Goal: Task Accomplishment & Management: Manage account settings

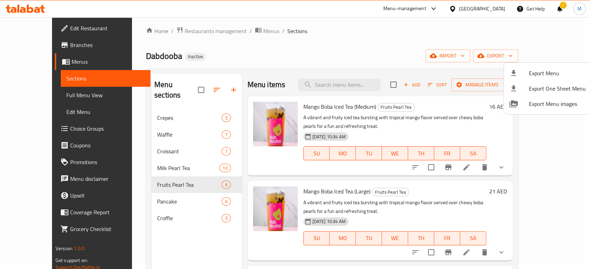
scroll to position [223, 0]
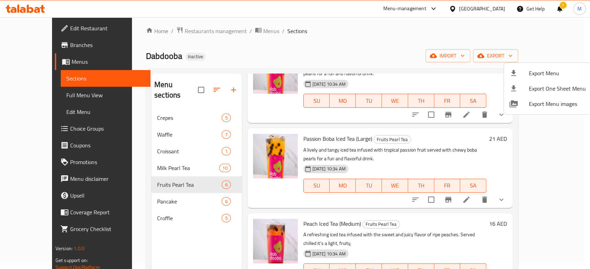
click at [486, 9] on div at bounding box center [295, 134] width 590 height 269
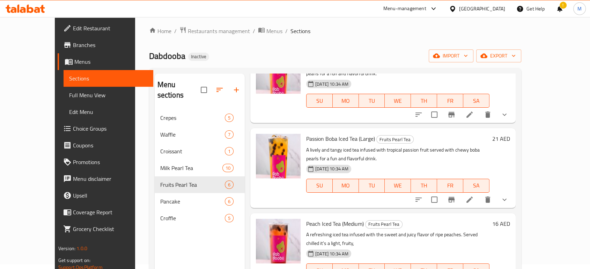
click at [486, 9] on div "[GEOGRAPHIC_DATA]" at bounding box center [482, 9] width 46 height 8
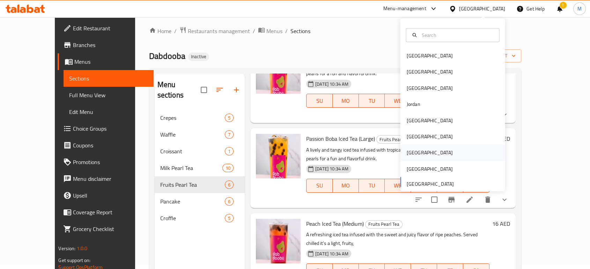
click at [406, 155] on div "[GEOGRAPHIC_DATA]" at bounding box center [429, 153] width 46 height 8
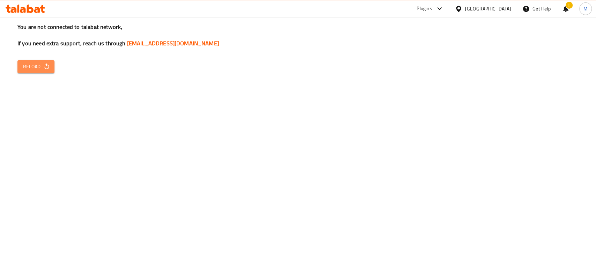
click at [38, 70] on span "Reload" at bounding box center [36, 66] width 26 height 9
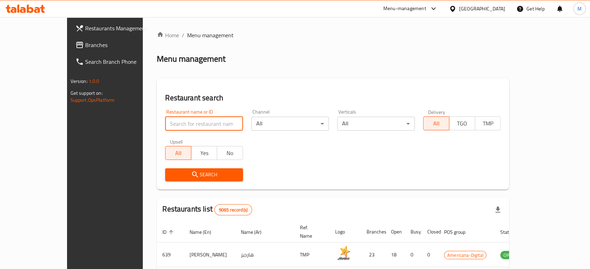
click at [170, 125] on input "search" at bounding box center [203, 124] width 77 height 14
paste input "705401"
type input "705401"
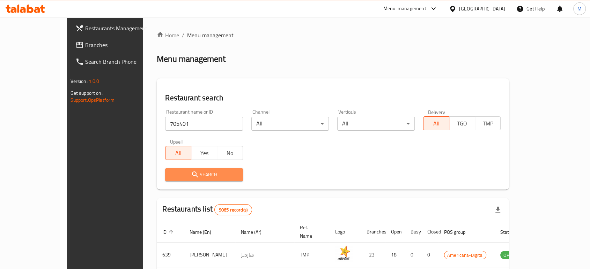
click at [185, 175] on span "Search" at bounding box center [204, 175] width 66 height 9
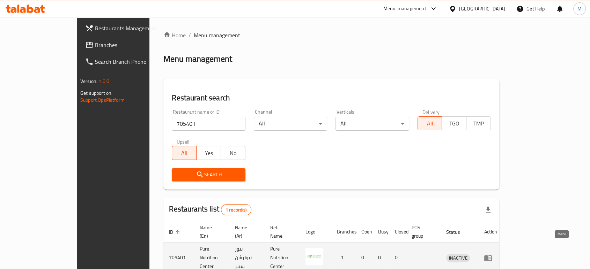
click at [491, 257] on icon "enhanced table" at bounding box center [489, 258] width 2 height 3
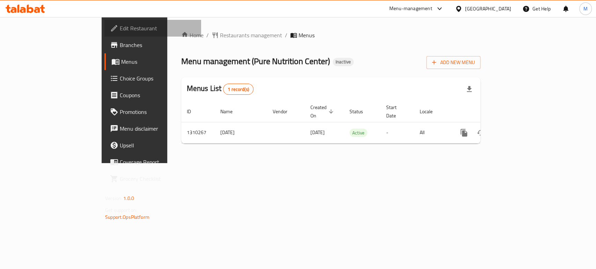
click at [120, 25] on span "Edit Restaurant" at bounding box center [158, 28] width 76 height 8
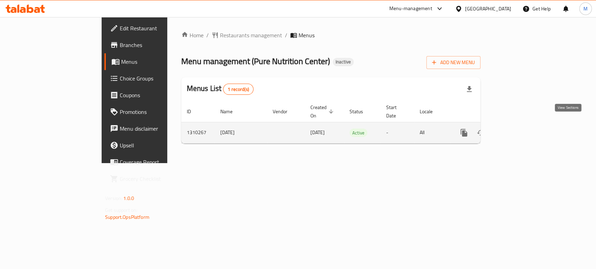
click at [518, 129] on icon "enhanced table" at bounding box center [514, 133] width 8 height 8
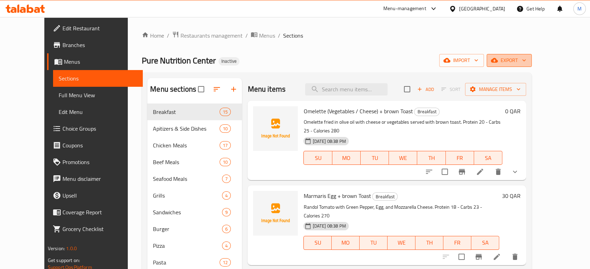
click at [526, 61] on span "export" at bounding box center [509, 60] width 34 height 9
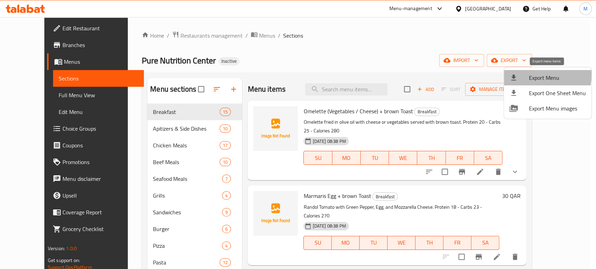
click at [527, 75] on div at bounding box center [519, 78] width 20 height 8
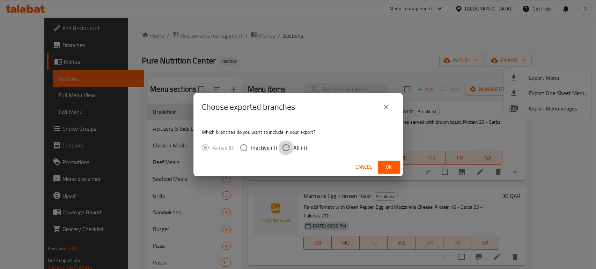
click at [285, 149] on input "All (1)" at bounding box center [285, 148] width 15 height 15
radio input "true"
click at [381, 171] on button "Ok" at bounding box center [388, 167] width 22 height 13
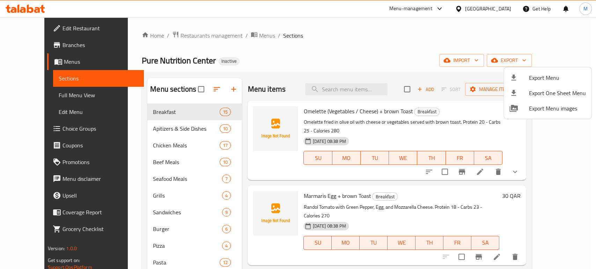
click at [44, 96] on div at bounding box center [298, 134] width 596 height 269
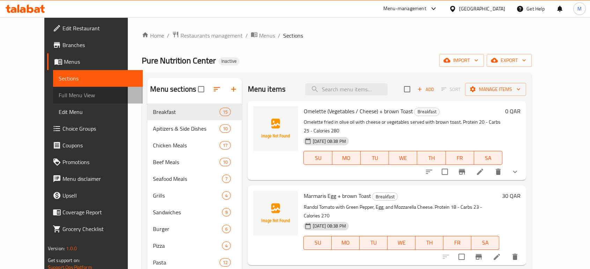
click at [59, 96] on span "Full Menu View" at bounding box center [98, 95] width 78 height 8
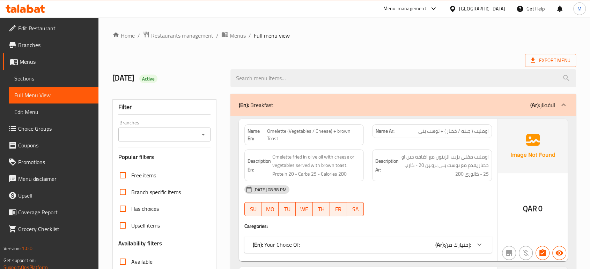
click at [382, 239] on div "(En): Your Choice Of: (Ar): إختيارك من:" at bounding box center [367, 245] width 247 height 17
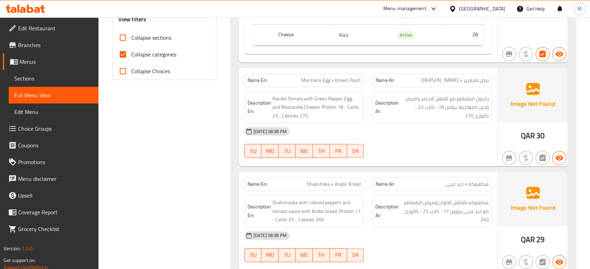
scroll to position [279, 0]
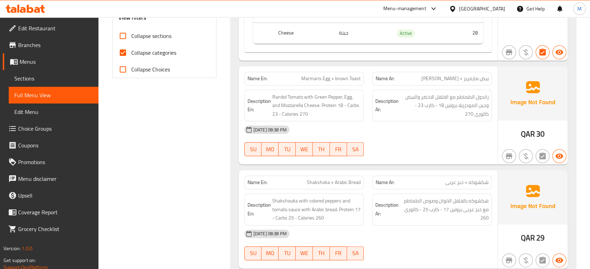
click at [431, 152] on div at bounding box center [432, 156] width 128 height 8
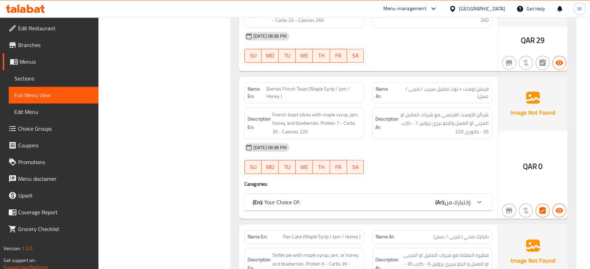
scroll to position [496, 0]
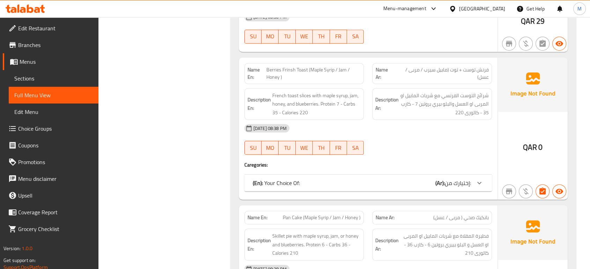
click at [402, 185] on div "(En): Your Choice Of: (Ar): إختيارك من:" at bounding box center [362, 183] width 218 height 8
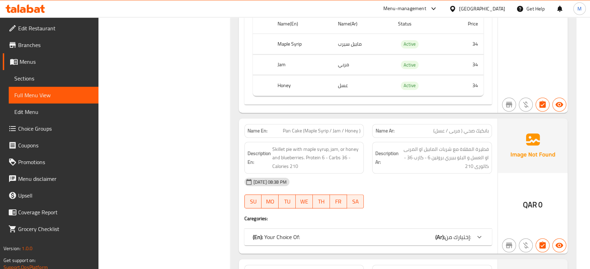
scroll to position [698, 0]
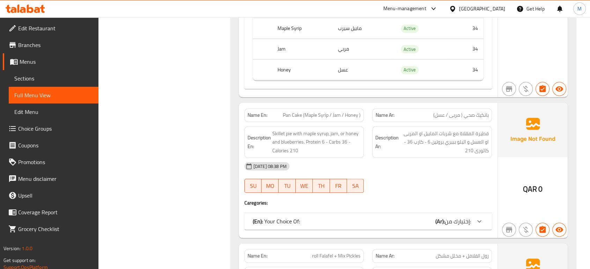
click at [452, 213] on div "(En): Your Choice Of: (Ar): إختيارك من:" at bounding box center [367, 221] width 247 height 17
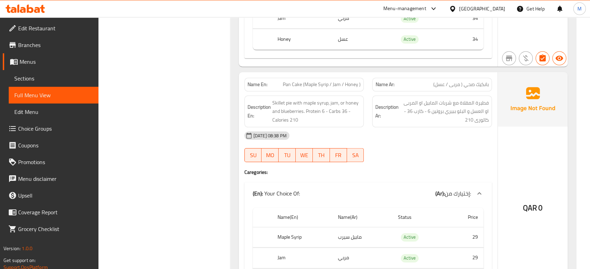
scroll to position [892, 0]
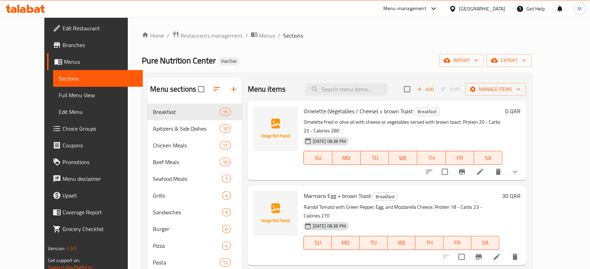
click at [340, 50] on div "Home / Restaurants management / Menus / Sections Pure Nutrition Center Inactive…" at bounding box center [337, 222] width 390 height 382
click at [59, 94] on span "Full Menu View" at bounding box center [98, 95] width 78 height 8
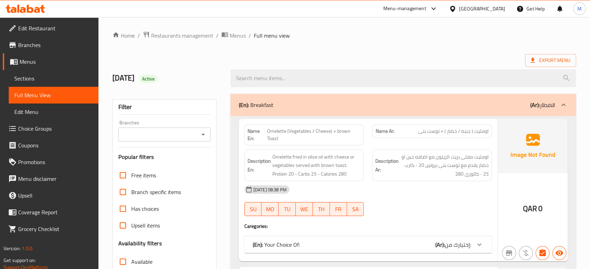
click at [413, 197] on div "[DATE] 08:38 PM" at bounding box center [368, 189] width 256 height 17
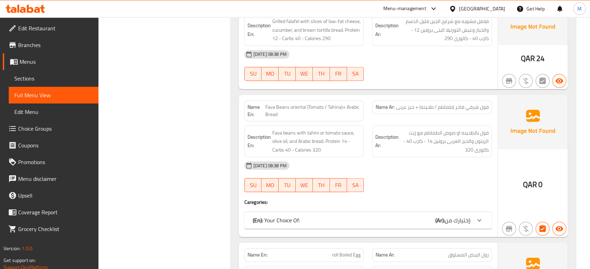
scroll to position [775, 0]
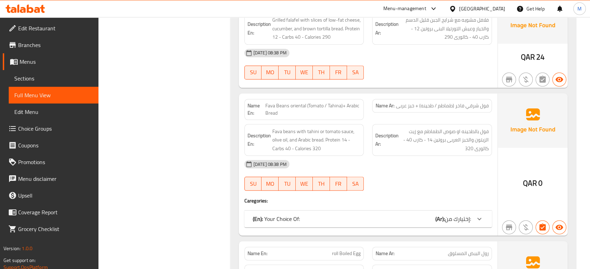
click at [416, 218] on div "(En): Your Choice Of: (Ar): إختيارك من:" at bounding box center [362, 219] width 218 height 8
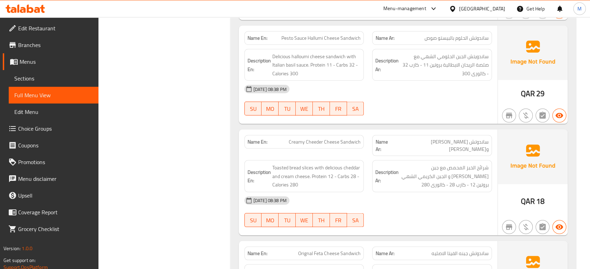
scroll to position [945, 0]
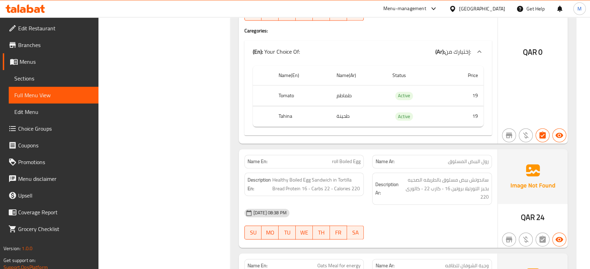
drag, startPoint x: 430, startPoint y: 172, endPoint x: 384, endPoint y: 223, distance: 67.9
click at [384, 223] on div "07-09-2025 08:38 PM SU MO TU WE TH FR SA" at bounding box center [368, 224] width 256 height 39
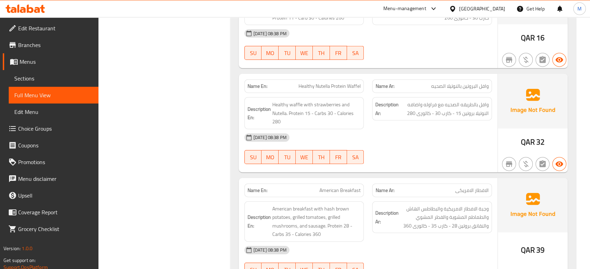
scroll to position [1690, 0]
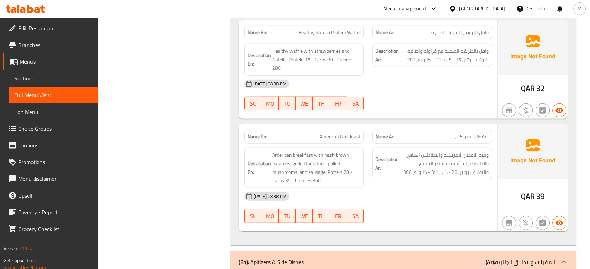
click at [465, 192] on div "07-09-2025 08:38 PM" at bounding box center [368, 196] width 256 height 17
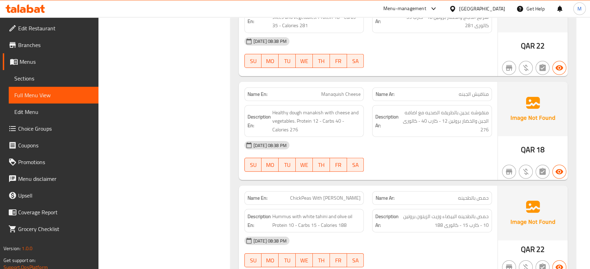
scroll to position [2093, 0]
click at [410, 153] on div "07-09-2025 08:38 PM SU MO TU WE TH FR SA" at bounding box center [368, 155] width 256 height 39
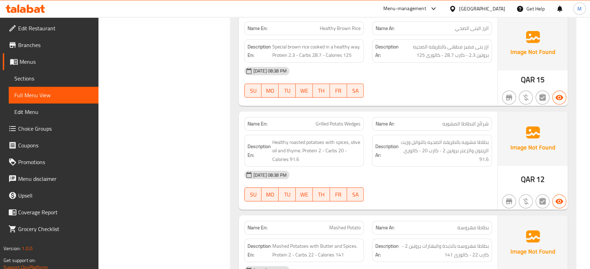
scroll to position [2558, 0]
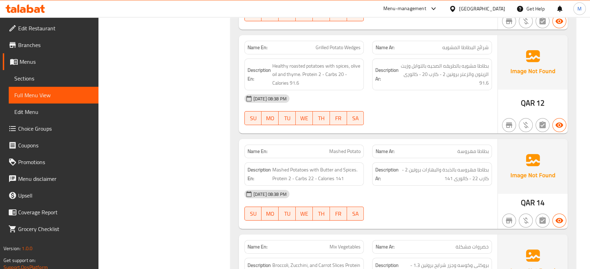
scroll to position [2651, 0]
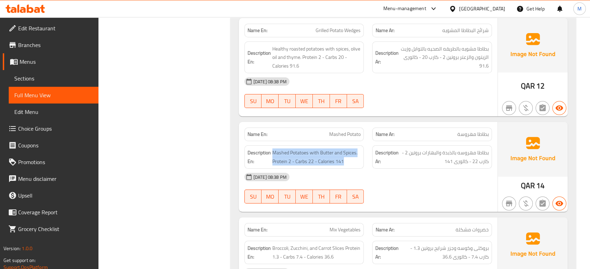
drag, startPoint x: 345, startPoint y: 150, endPoint x: 268, endPoint y: 155, distance: 77.2
click at [268, 155] on h6 "Description En: Mashed Potatoes with Butter and Spices. Protein 2 - Carbs 22 - …" at bounding box center [303, 157] width 113 height 17
copy h6 "Mashed Potatoes with Butter and Spices. Protein 2 - Carbs 22 - Calories 141"
click at [404, 178] on div "07-09-2025 08:38 PM SU MO TU WE TH FR SA" at bounding box center [368, 188] width 256 height 39
click at [408, 174] on div "07-09-2025 08:38 PM" at bounding box center [368, 177] width 256 height 17
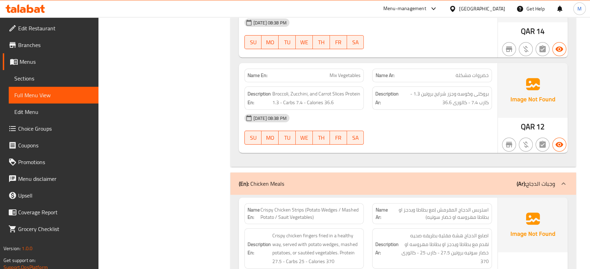
scroll to position [2806, 0]
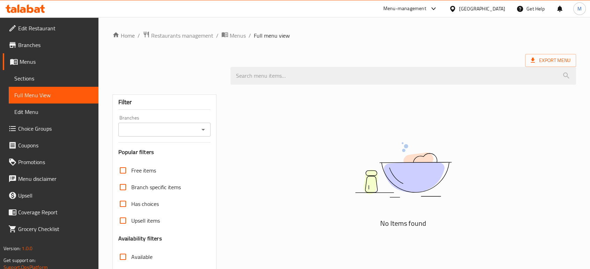
click at [459, 9] on div at bounding box center [454, 9] width 10 height 8
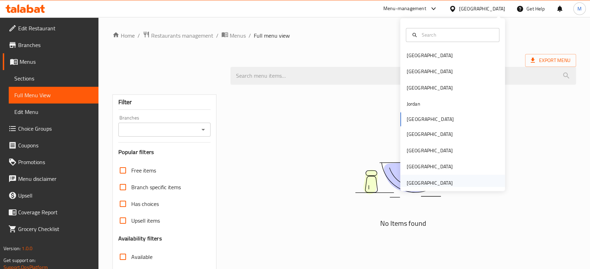
click at [413, 181] on div "[GEOGRAPHIC_DATA]" at bounding box center [429, 183] width 46 height 8
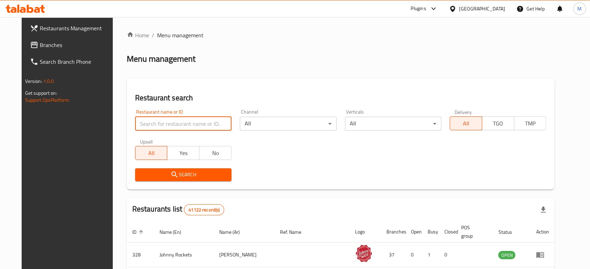
click at [156, 124] on input "search" at bounding box center [183, 124] width 96 height 14
paste input "705401"
click button "Search" at bounding box center [183, 175] width 96 height 13
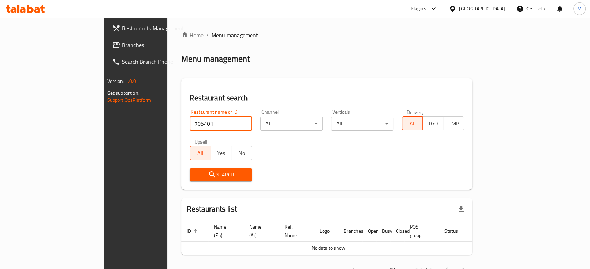
click button "Search" at bounding box center [220, 175] width 62 height 13
click at [189, 118] on input "70540" at bounding box center [220, 124] width 62 height 14
type input "705401"
click button "Search" at bounding box center [220, 175] width 62 height 13
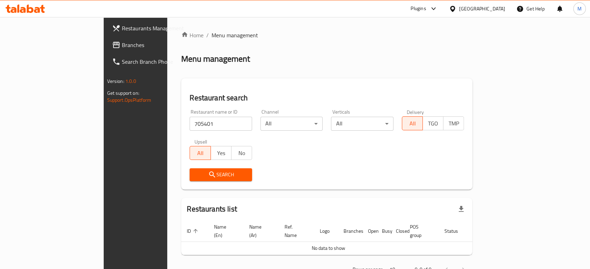
click at [478, 10] on div "[GEOGRAPHIC_DATA]" at bounding box center [482, 9] width 46 height 8
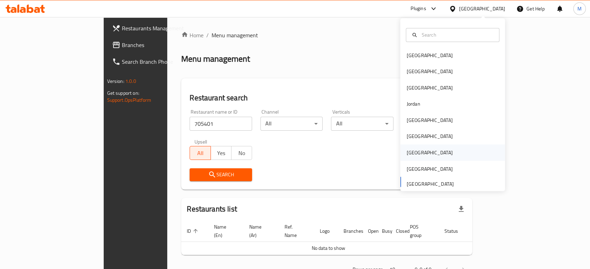
click at [410, 154] on div "[GEOGRAPHIC_DATA]" at bounding box center [429, 153] width 46 height 8
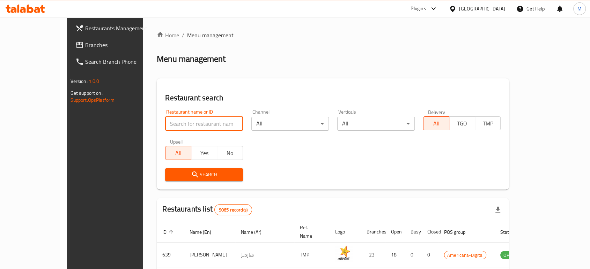
click at [200, 126] on input "search" at bounding box center [203, 124] width 77 height 14
paste input "705401"
type input "705401"
click button "Search" at bounding box center [203, 175] width 77 height 13
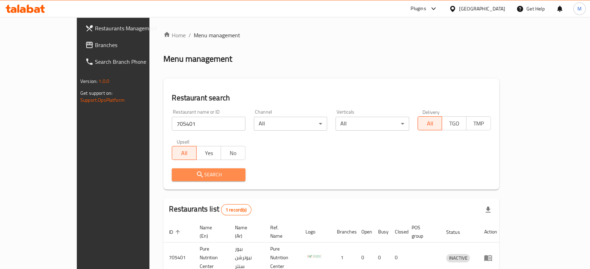
click at [182, 174] on span "Search" at bounding box center [208, 175] width 62 height 9
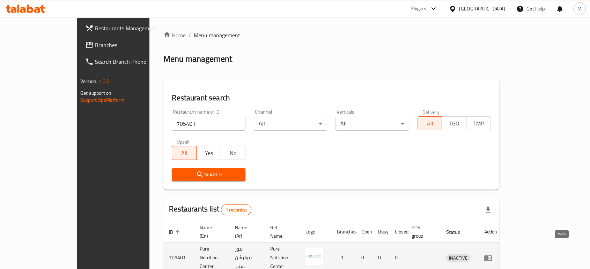
click at [491, 257] on icon "enhanced table" at bounding box center [489, 258] width 2 height 3
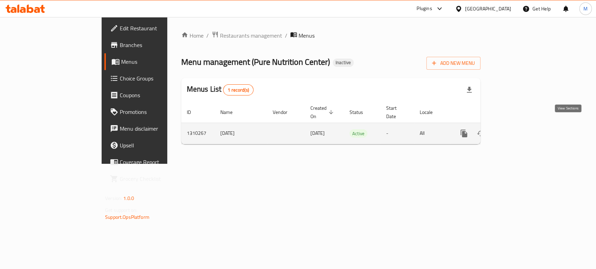
click at [522, 131] on link "enhanced table" at bounding box center [514, 133] width 17 height 17
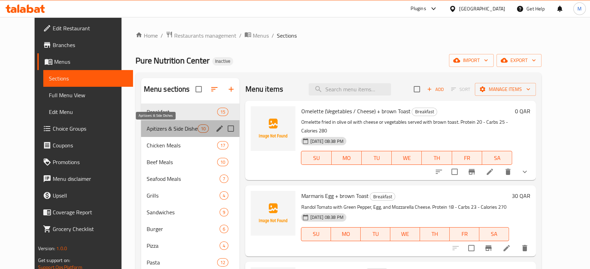
click at [163, 131] on span "Apitizers & Side Dishes" at bounding box center [172, 129] width 51 height 8
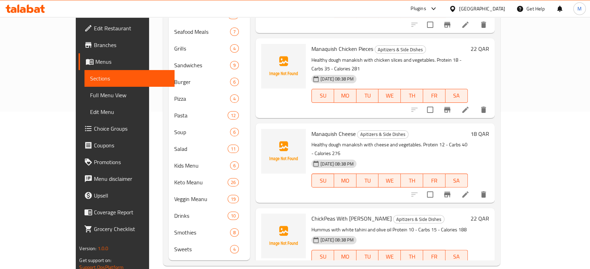
scroll to position [450, 0]
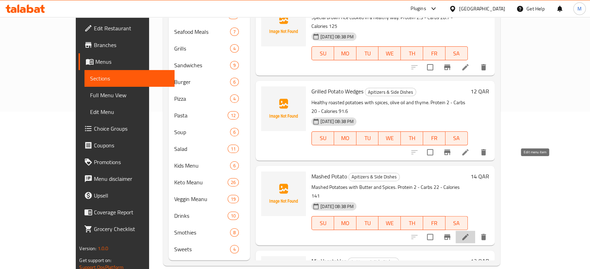
click at [468, 234] on icon at bounding box center [465, 237] width 6 height 6
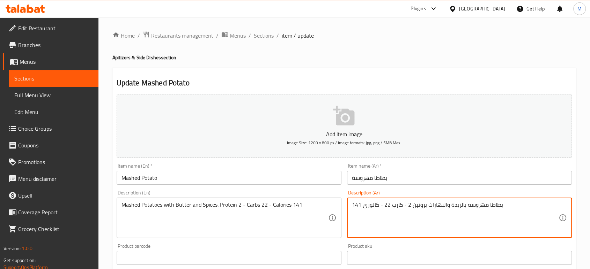
scroll to position [223, 0]
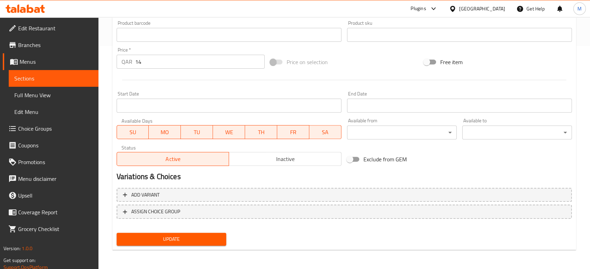
type textarea "بطاطا مهروسه بالزبدة والبهارات بروتين 2 - كارب 22 - كالورى 141"
click at [173, 238] on span "Update" at bounding box center [171, 239] width 98 height 9
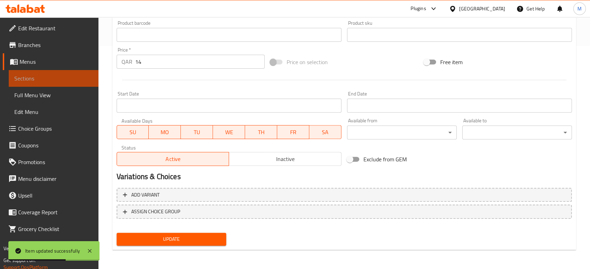
click at [55, 74] on span "Sections" at bounding box center [53, 78] width 78 height 8
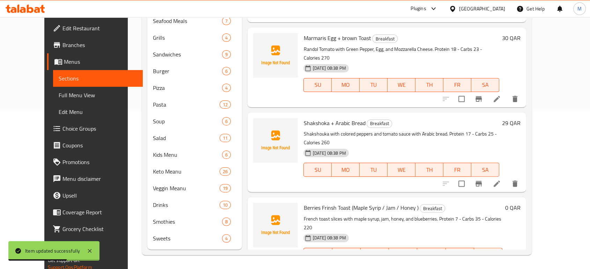
scroll to position [98, 0]
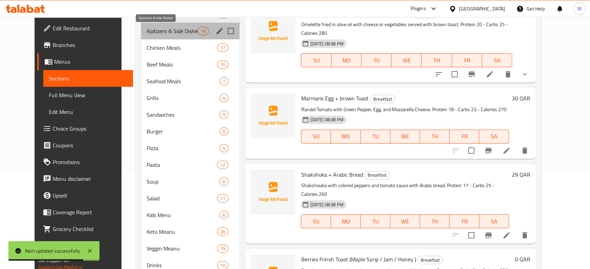
click at [166, 34] on span "Apitizers & Side Dishes" at bounding box center [172, 31] width 51 height 8
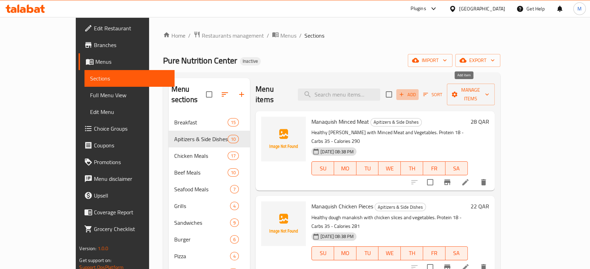
click at [404, 91] on icon "button" at bounding box center [401, 94] width 6 height 6
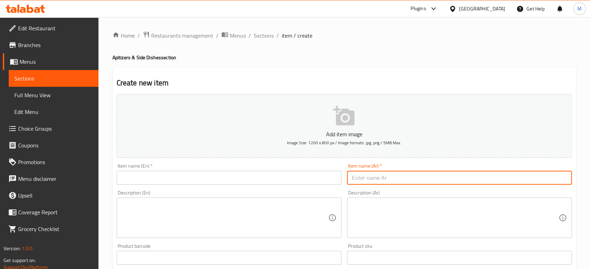
click at [478, 180] on input "text" at bounding box center [459, 178] width 225 height 14
type input "ورق عنب باللحم المفروم"
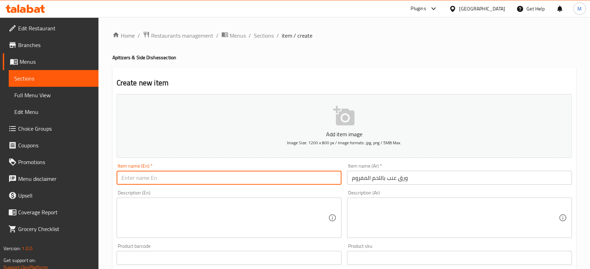
click at [212, 178] on input "text" at bounding box center [229, 178] width 225 height 14
click at [193, 175] on input "text" at bounding box center [229, 178] width 225 height 14
click at [121, 179] on input "Meat vine leaves" at bounding box center [229, 178] width 225 height 14
type input "Minced Meat vine leaves"
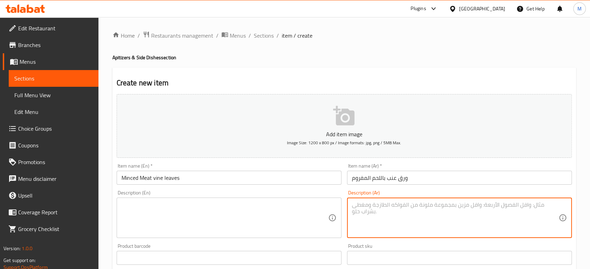
click at [393, 214] on textarea at bounding box center [455, 218] width 207 height 33
paste textarea "اصابع ورق العنب الشهيه محشيه باللحم المفروم المطهو بالطريفه الصحيه بروتين 12 - …"
type textarea "اصابع ورق العنب الشهيه محشيه باللحم المفروم المطهو بالطريفه الصحيه بروتين 12 - …"
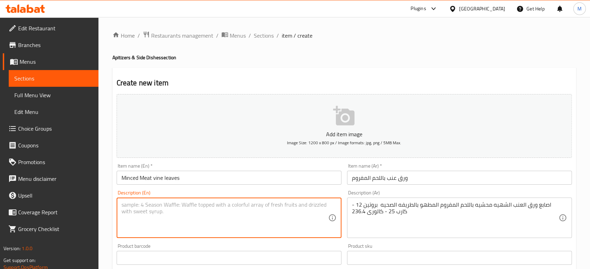
click at [207, 216] on textarea at bounding box center [224, 218] width 207 height 33
paste textarea "Mashed Potatoes with Butter and Spices. Protein 2 - Carbs 22 - Calories 141"
click at [218, 211] on textarea "Mashed Potatoes with Butter and Spices. Protein 2 - Carbs 22 - Calories 141" at bounding box center [224, 218] width 207 height 33
click at [142, 204] on textarea "Protein 2 - Carbs 22 - Calories 141" at bounding box center [224, 218] width 207 height 33
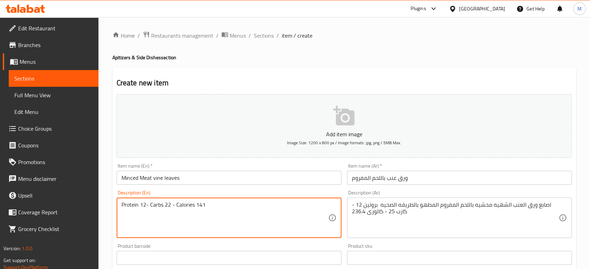
click at [167, 205] on textarea "Protein 12- Carbs 22 - Calories 141" at bounding box center [224, 218] width 207 height 33
click at [199, 205] on textarea "Protein 12- Carbs 25- Calories 141" at bounding box center [224, 218] width 207 height 33
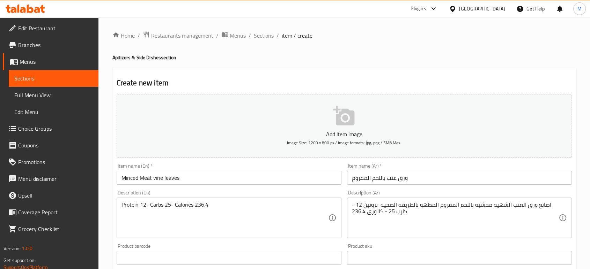
click at [119, 205] on div "Protein 12- Carbs 25- Calories 236.4 Description (En)" at bounding box center [229, 218] width 225 height 40
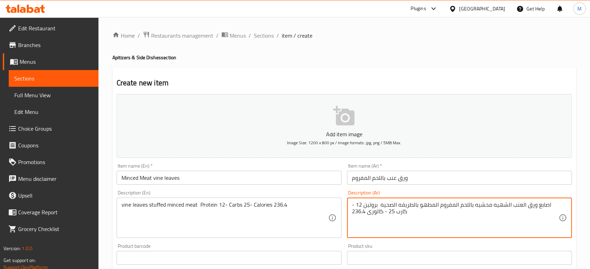
drag, startPoint x: 381, startPoint y: 205, endPoint x: 545, endPoint y: 205, distance: 164.0
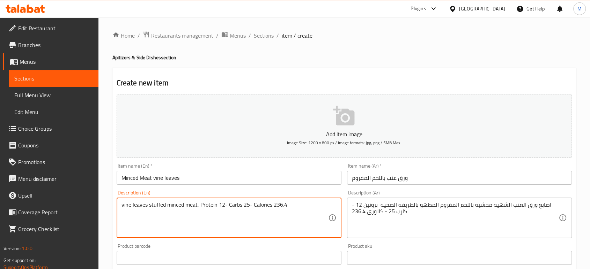
paste textarea "cooked in the right way"
type textarea "vine leaves stuffed minced meat,cooked in the right way, Protein 12- Carbs 25- …"
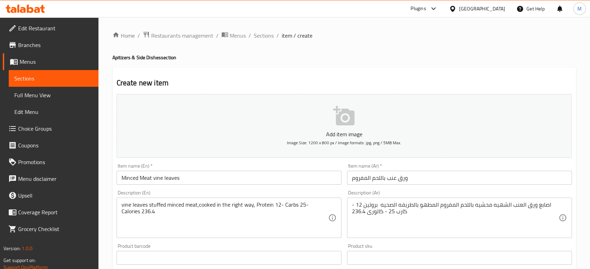
click at [582, 174] on div "Home / Restaurants management / Menus / Sections / item / create Apitizers & Si…" at bounding box center [343, 255] width 491 height 476
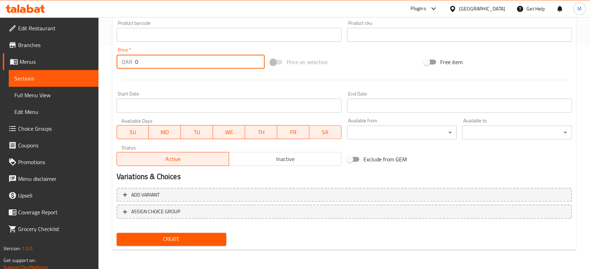
click at [194, 59] on input "0" at bounding box center [199, 62] width 129 height 14
type input "24"
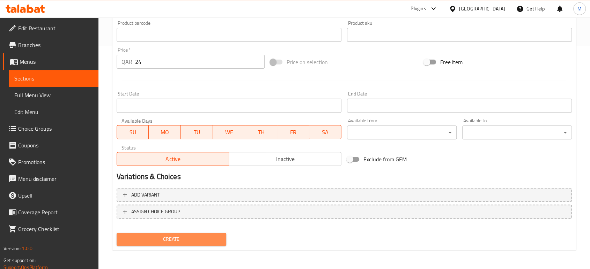
click at [192, 235] on span "Create" at bounding box center [171, 239] width 98 height 9
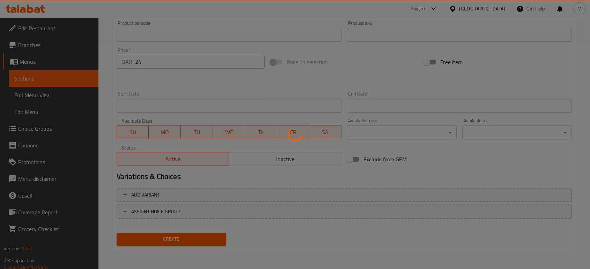
type input "0"
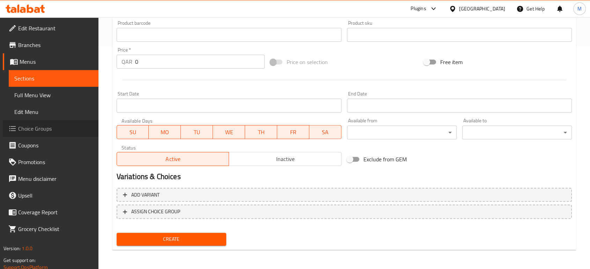
click at [29, 126] on span "Choice Groups" at bounding box center [55, 129] width 75 height 8
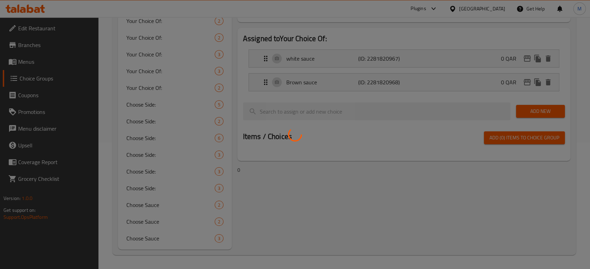
scroll to position [99, 0]
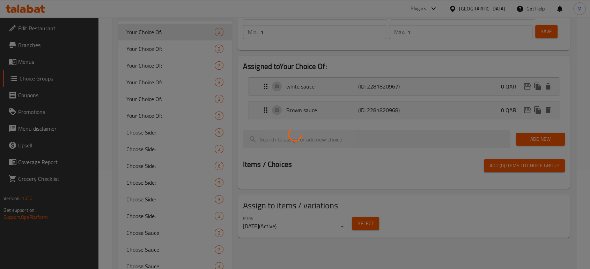
click at [143, 150] on div at bounding box center [295, 134] width 590 height 269
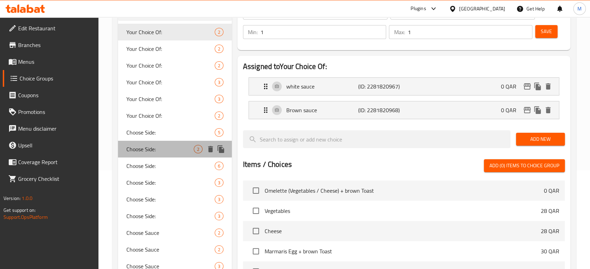
click at [143, 150] on span "Choose Side:" at bounding box center [159, 149] width 67 height 8
type input "Choose Side:"
type input "اختر الجانب:"
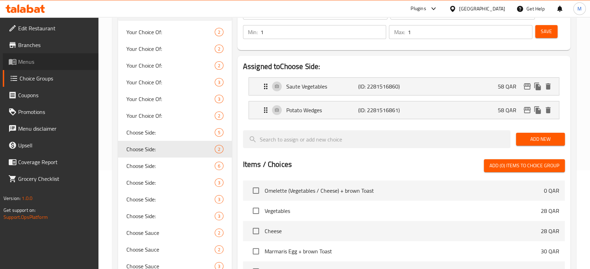
click at [30, 63] on span "Menus" at bounding box center [55, 62] width 75 height 8
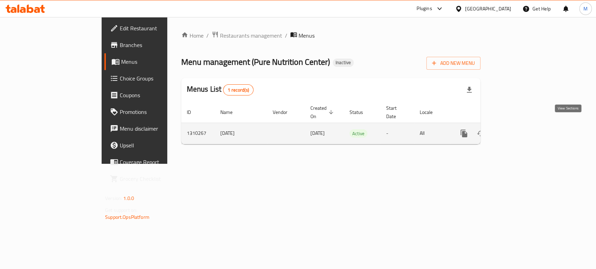
click at [518, 129] on icon "enhanced table" at bounding box center [514, 133] width 8 height 8
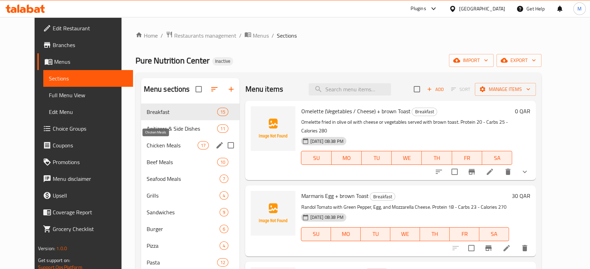
click at [156, 148] on span "Chicken Meals" at bounding box center [172, 145] width 51 height 8
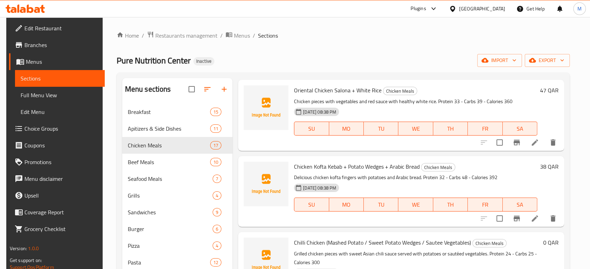
scroll to position [158, 0]
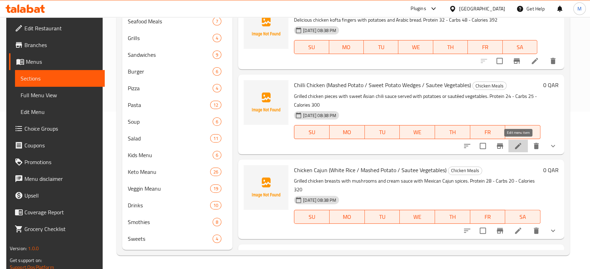
click at [517, 146] on icon at bounding box center [518, 146] width 6 height 6
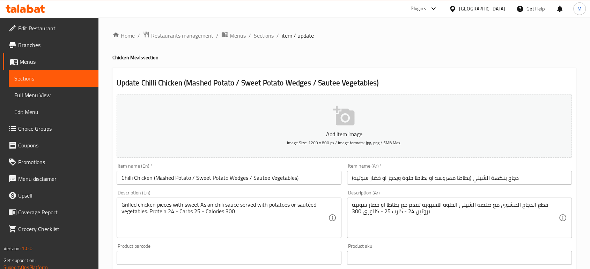
scroll to position [235, 0]
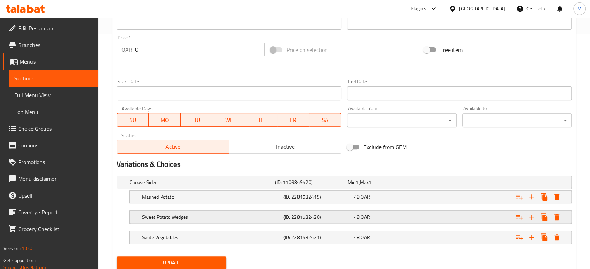
click at [289, 220] on h5 "(ID: 2281532420)" at bounding box center [317, 217] width 68 height 7
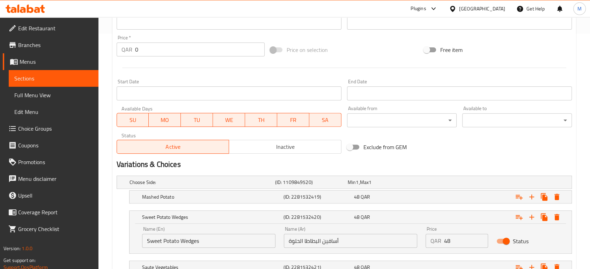
click at [352, 240] on input "أسافين البطاطا الحلوة" at bounding box center [350, 241] width 133 height 14
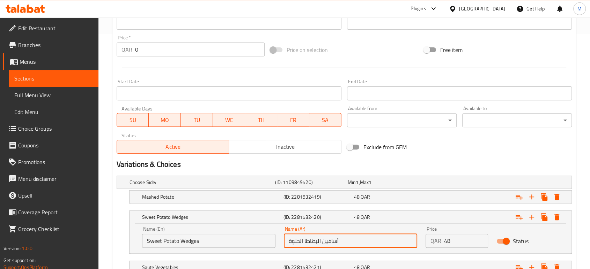
click at [352, 240] on input "أسافين البطاطا الحلوة" at bounding box center [350, 241] width 133 height 14
type input "f"
type input "بطاطا حلوة ويدجز"
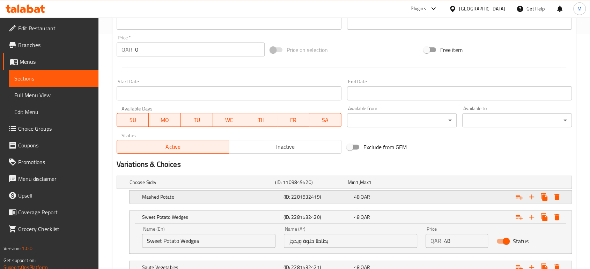
click at [338, 190] on div "Mashed Potato (ID: 2281532419) 48 QAR" at bounding box center [353, 196] width 424 height 15
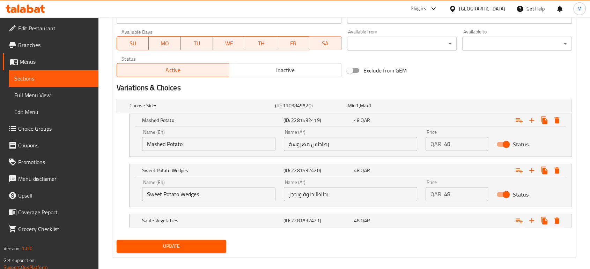
scroll to position [319, 0]
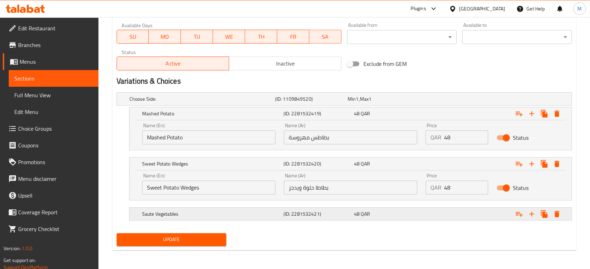
click at [323, 211] on h5 "(ID: 2281532421)" at bounding box center [317, 214] width 68 height 7
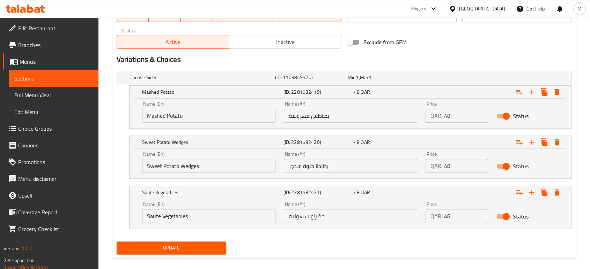
scroll to position [349, 0]
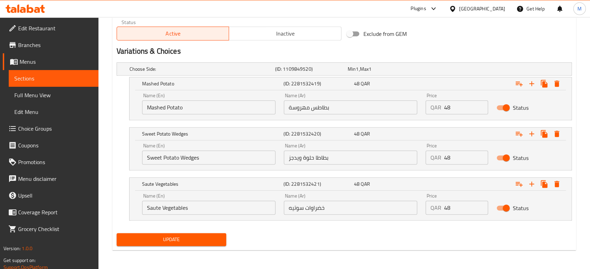
click at [180, 235] on span "Update" at bounding box center [171, 239] width 98 height 9
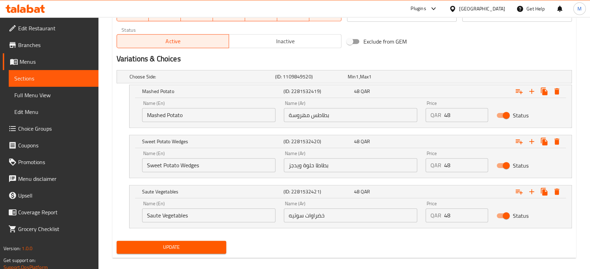
scroll to position [72, 0]
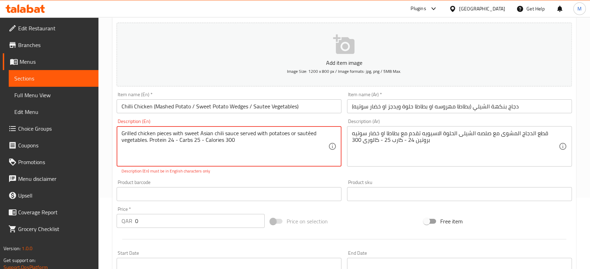
click at [309, 136] on textarea "Grilled chicken pieces with sweet Asian chili sauce served with potatoes or sau…" at bounding box center [224, 146] width 207 height 33
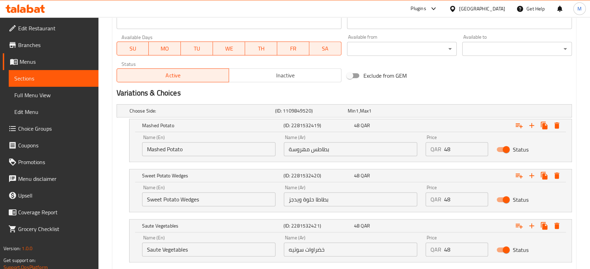
scroll to position [349, 0]
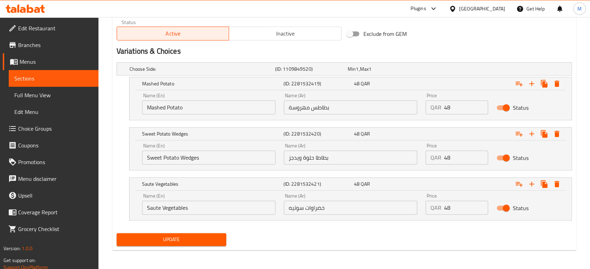
type textarea "Grilled chicken pieces with sweet Asian chili sauce served with potatoes or sau…"
click at [183, 243] on span "Update" at bounding box center [171, 239] width 98 height 9
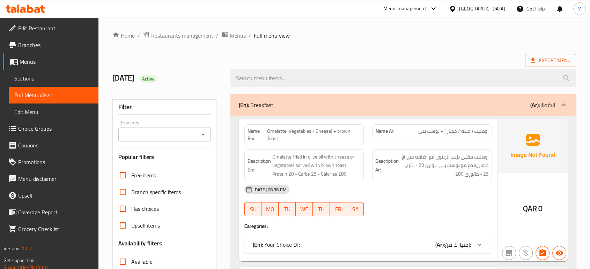
click at [413, 54] on div "Export Menu" at bounding box center [343, 60] width 463 height 13
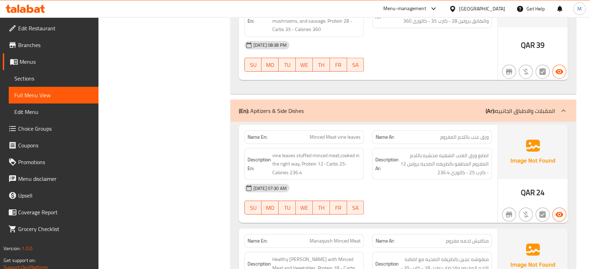
scroll to position [2895, 0]
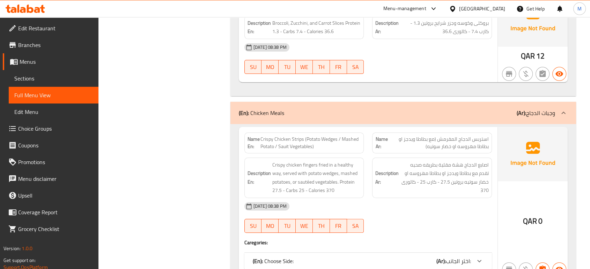
click at [449, 261] on span "اختر الجانب:" at bounding box center [458, 261] width 25 height 10
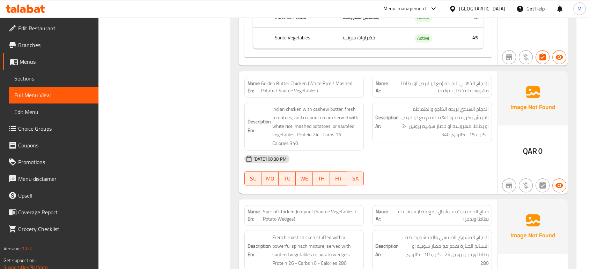
scroll to position [3205, 0]
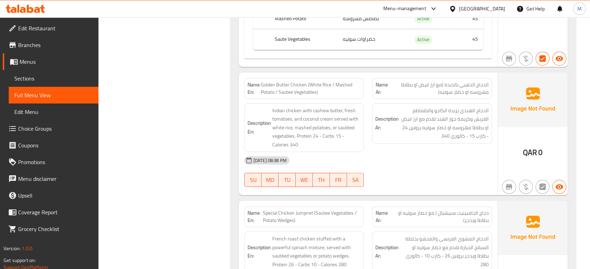
click at [410, 153] on div "07-09-2025 08:38 PM" at bounding box center [368, 160] width 256 height 17
click at [318, 84] on span "Golden Butter Chicken (White Rice / Mashed Potato / Sautee Vegetables)" at bounding box center [311, 88] width 100 height 15
copy span "Golden Butter Chicken (White Rice / Mashed Potato / Sautee Vegetables)"
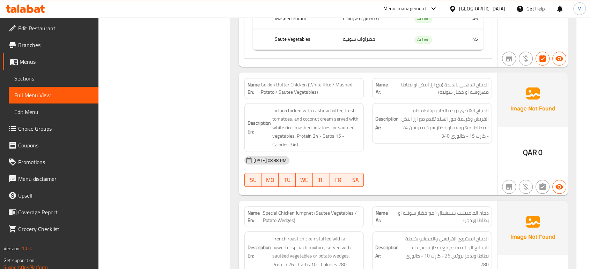
click at [44, 130] on span "Choice Groups" at bounding box center [55, 129] width 75 height 8
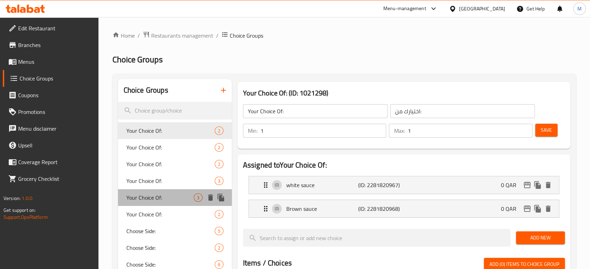
click at [163, 195] on span "Your Choice Of:" at bounding box center [159, 198] width 67 height 8
type input "Your Choice Of:"
type input "اختيارك من:"
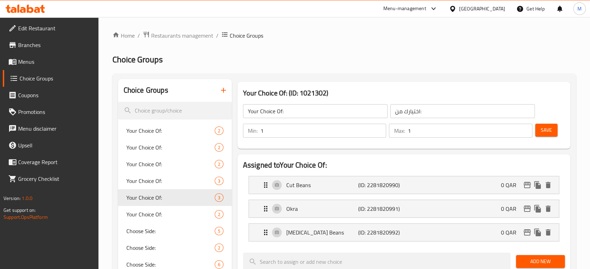
scroll to position [235, 0]
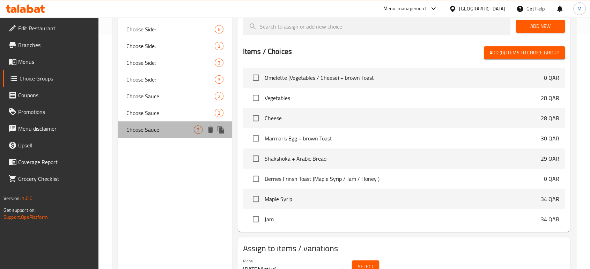
click at [173, 132] on span "Choose Sauce" at bounding box center [159, 130] width 67 height 8
type input "Choose Sauce"
type input "اختر الصلصة"
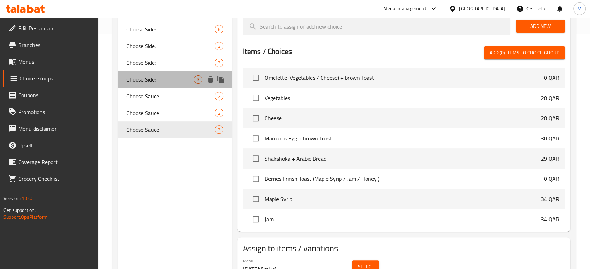
click at [158, 76] on span "Choose Side:" at bounding box center [159, 79] width 67 height 8
type input "Choose Side:"
type input "اختر الجانب:"
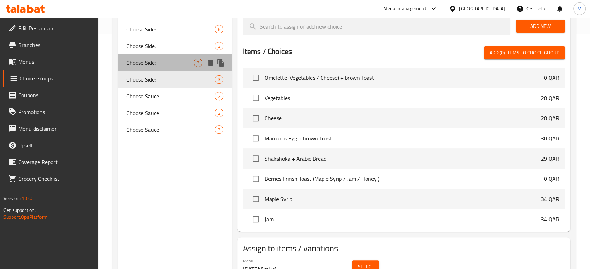
click at [149, 66] on span "Choose Side:" at bounding box center [159, 63] width 67 height 8
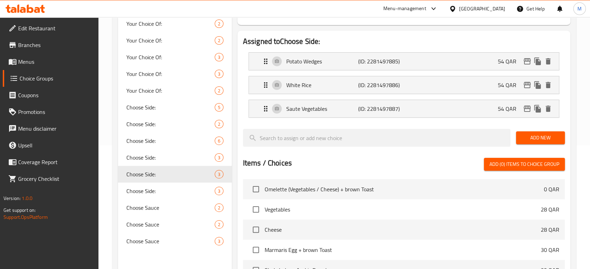
scroll to position [150, 0]
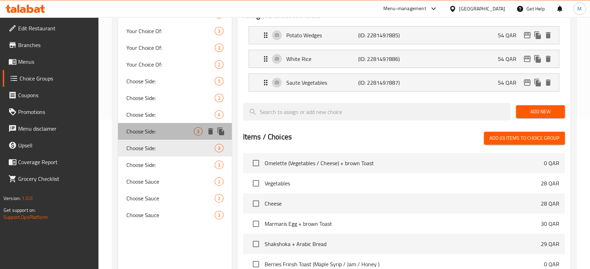
click at [164, 134] on span "Choose Side:" at bounding box center [159, 131] width 67 height 8
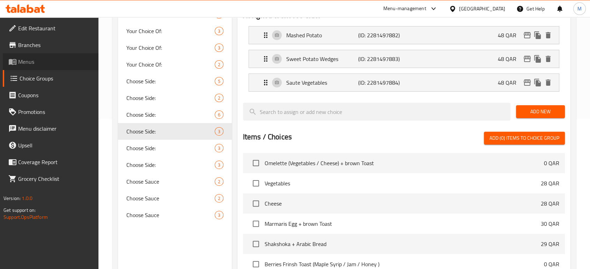
click at [32, 66] on span "Menus" at bounding box center [55, 62] width 75 height 8
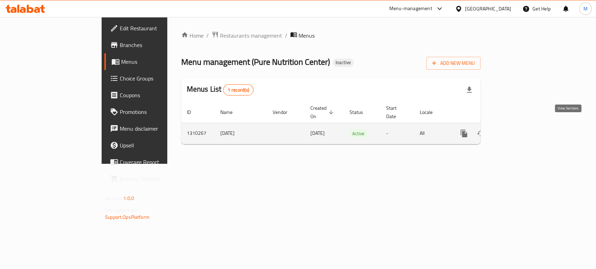
click at [518, 129] on icon "enhanced table" at bounding box center [514, 133] width 8 height 8
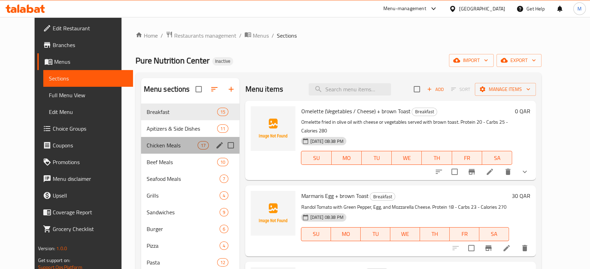
click at [151, 150] on div "Chicken Meals 17" at bounding box center [190, 145] width 99 height 17
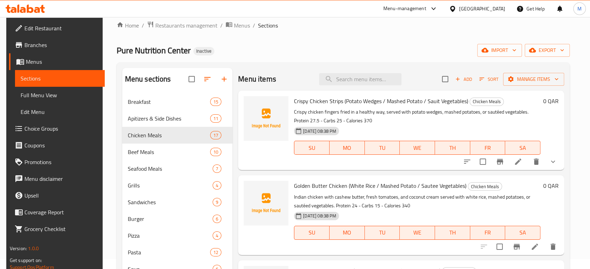
scroll to position [15, 0]
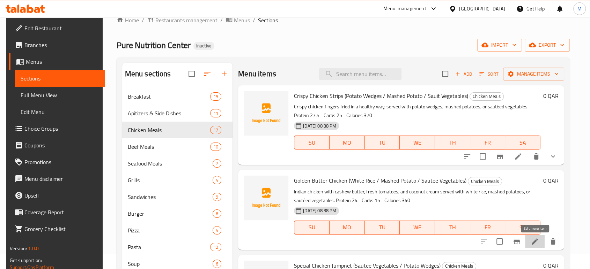
click at [536, 241] on icon at bounding box center [534, 242] width 6 height 6
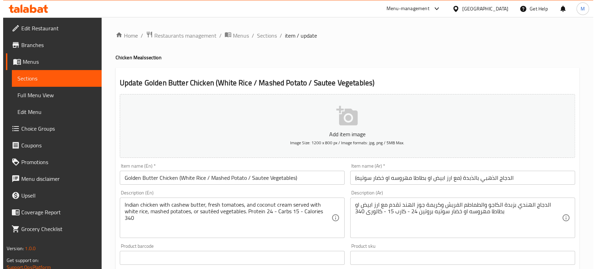
scroll to position [223, 0]
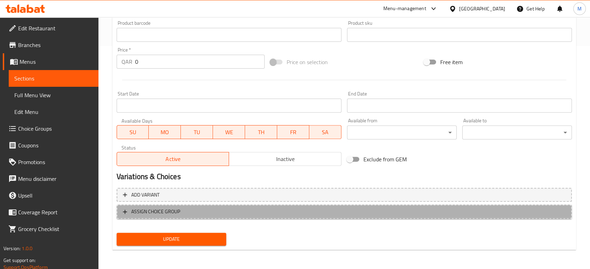
click at [192, 214] on span "ASSIGN CHOICE GROUP" at bounding box center [344, 212] width 442 height 9
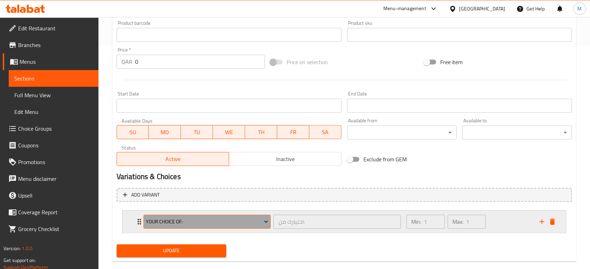
click at [240, 218] on span "Your Choice Of:" at bounding box center [207, 222] width 122 height 9
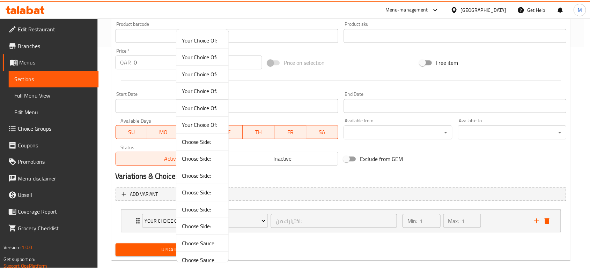
scroll to position [25, 0]
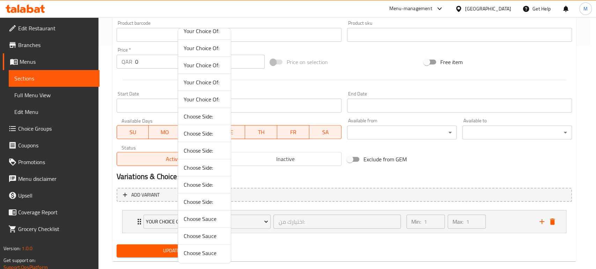
click at [34, 128] on div at bounding box center [298, 134] width 596 height 269
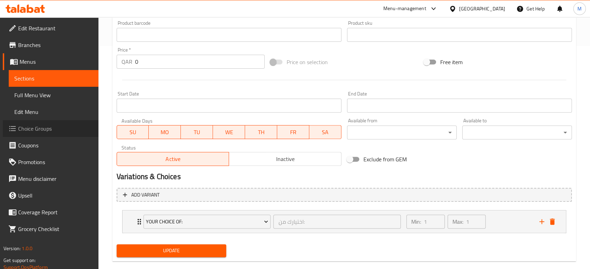
click at [34, 128] on span "Choice Groups" at bounding box center [55, 129] width 75 height 8
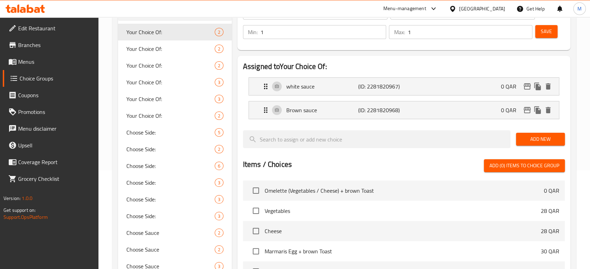
scroll to position [246, 0]
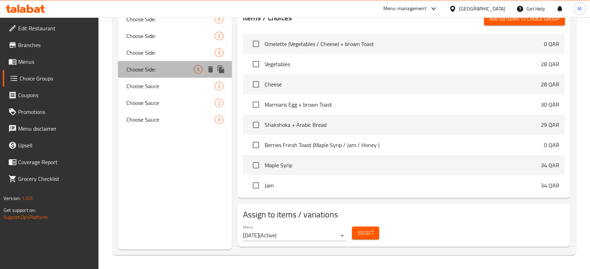
click at [138, 72] on span "Choose Side:" at bounding box center [159, 69] width 67 height 8
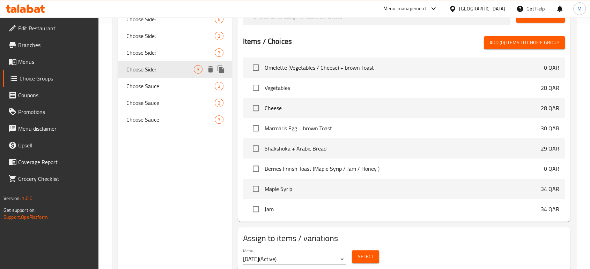
type input "Choose Side:"
type input "اختر الجانب:"
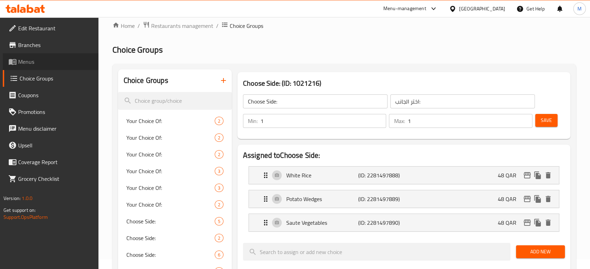
click at [38, 58] on span "Menus" at bounding box center [55, 62] width 75 height 8
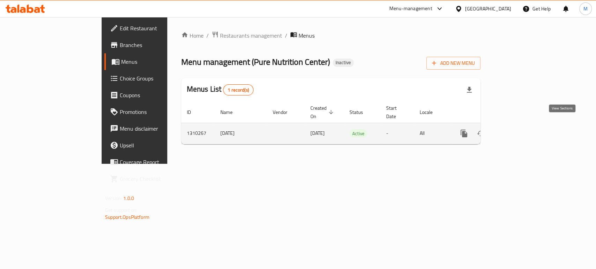
click at [518, 129] on icon "enhanced table" at bounding box center [514, 133] width 8 height 8
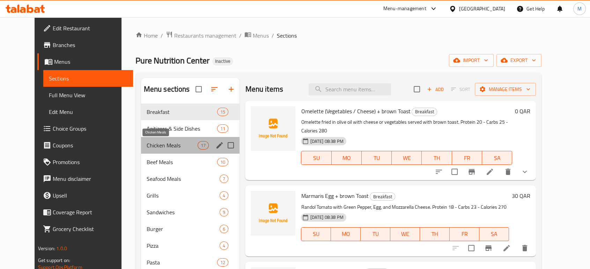
click at [155, 147] on span "Chicken Meals" at bounding box center [172, 145] width 51 height 8
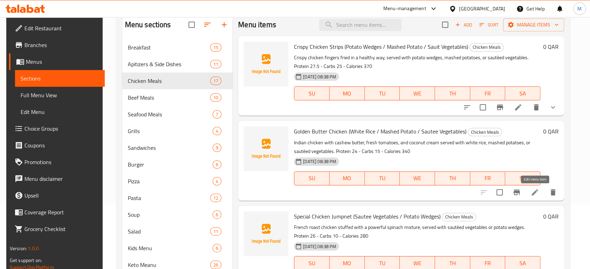
click at [531, 192] on icon at bounding box center [534, 192] width 8 height 8
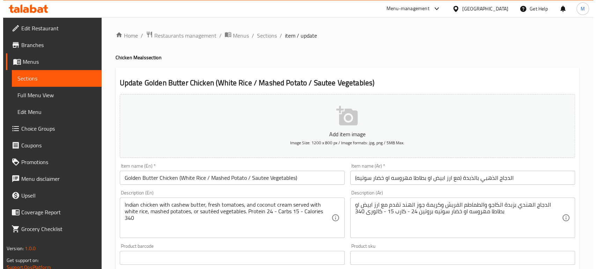
scroll to position [223, 0]
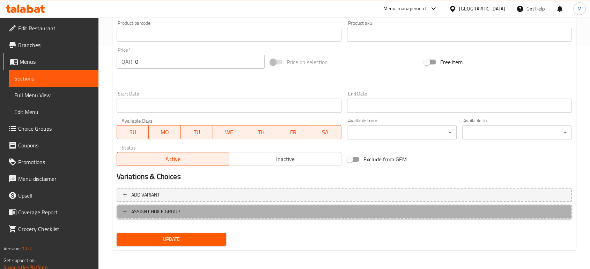
click at [223, 206] on button "ASSIGN CHOICE GROUP" at bounding box center [344, 212] width 455 height 14
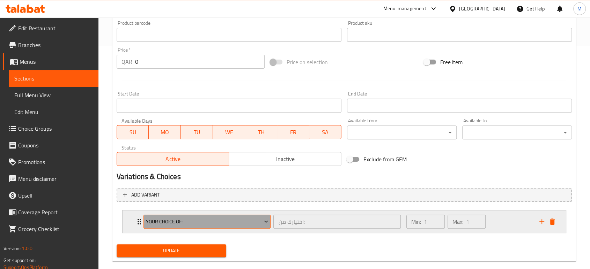
click at [202, 220] on span "Your Choice Of:" at bounding box center [207, 222] width 122 height 9
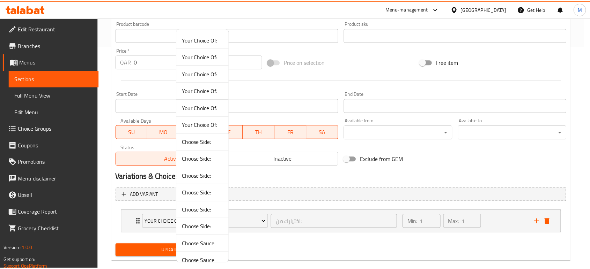
scroll to position [25, 0]
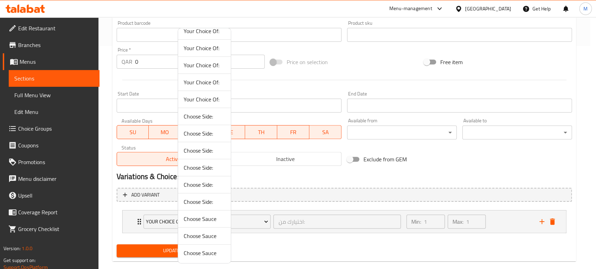
click at [199, 200] on span "Choose Side:" at bounding box center [205, 202] width 42 height 8
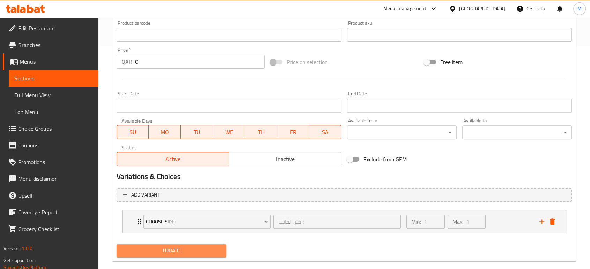
click at [186, 254] on span "Update" at bounding box center [171, 251] width 98 height 9
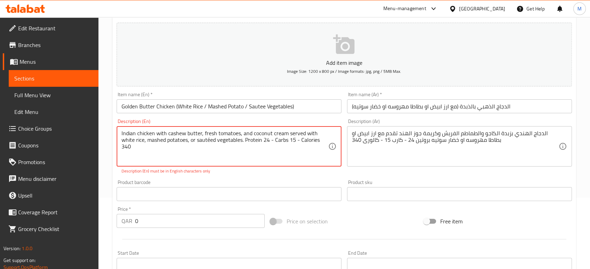
click at [198, 155] on textarea "Indian chicken with cashew butter, fresh tomatoes, and coconut cream served wit…" at bounding box center [224, 146] width 207 height 33
type textarea "Indian chicken with cashew butter, fresh tomatoes, and coconut cream served wit…"
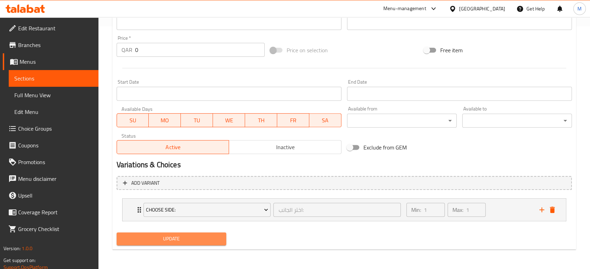
click at [167, 245] on button "Update" at bounding box center [172, 239] width 110 height 13
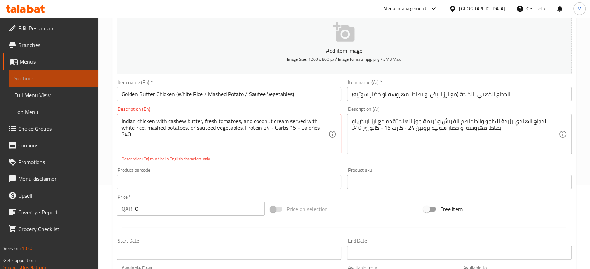
click at [71, 77] on span "Sections" at bounding box center [53, 78] width 78 height 8
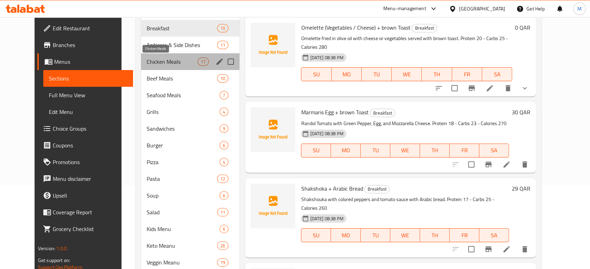
click at [153, 63] on span "Chicken Meals" at bounding box center [172, 62] width 51 height 8
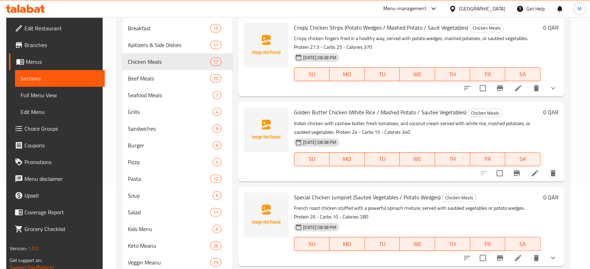
click at [570, 130] on div "Menu sections Breakfast 15 Apitizers & Side Dishes 11 Chicken Meals 17 Beef Mea…" at bounding box center [343, 159] width 453 height 341
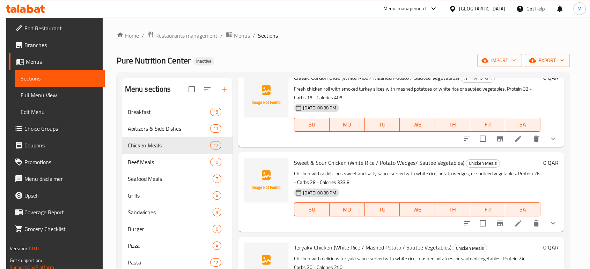
click at [570, 89] on div "Menu sections Breakfast 15 Apitizers & Side Dishes 11 Chicken Meals 17 Beef Mea…" at bounding box center [343, 243] width 453 height 341
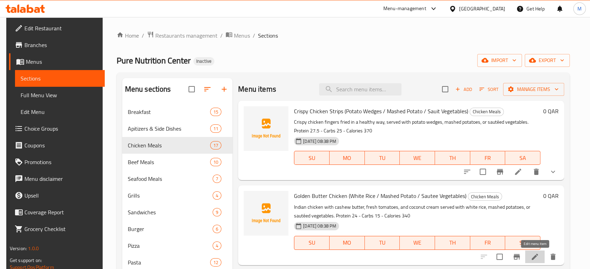
click at [535, 254] on icon at bounding box center [534, 257] width 8 height 8
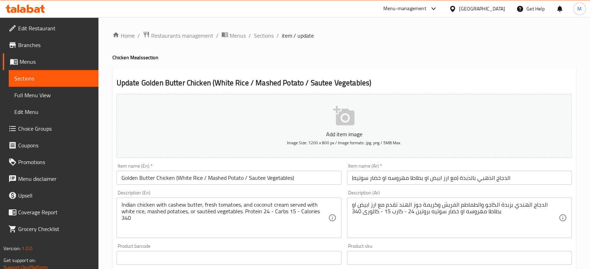
scroll to position [223, 0]
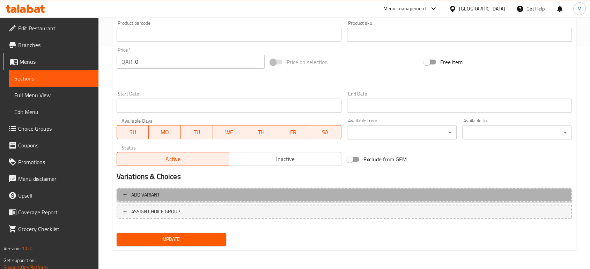
click at [151, 195] on span "Add variant" at bounding box center [145, 195] width 28 height 9
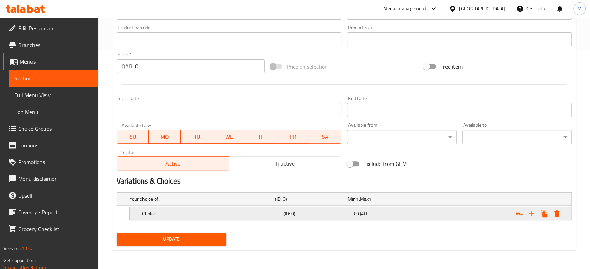
click at [188, 214] on h5 "Choice" at bounding box center [211, 213] width 139 height 7
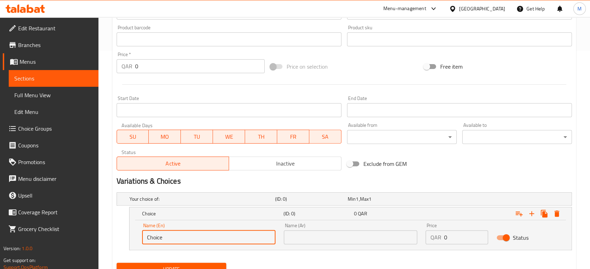
click at [180, 234] on input "Choice" at bounding box center [208, 238] width 133 height 14
type input "choose Side"
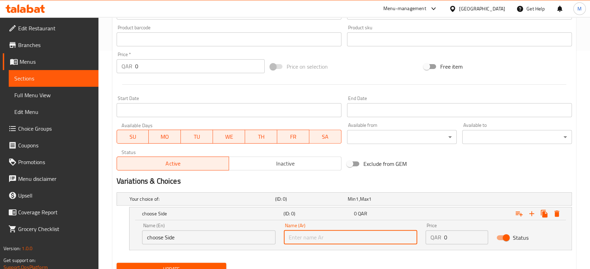
click at [313, 237] on input "text" at bounding box center [350, 238] width 133 height 14
type input "أختر الجانب"
click at [313, 237] on input "أختر الجانب" at bounding box center [350, 238] width 133 height 14
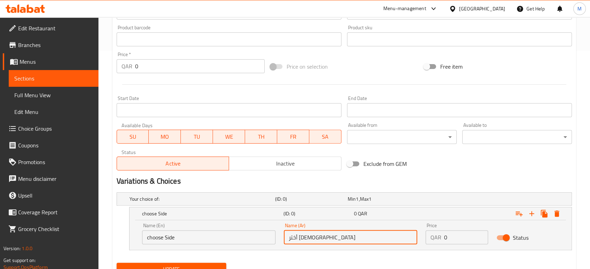
click at [313, 237] on input "أختر الجانب" at bounding box center [350, 238] width 133 height 14
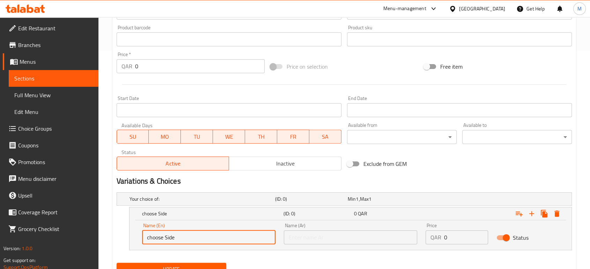
click at [187, 239] on input "choose Side" at bounding box center [208, 238] width 133 height 14
type input "White Rice"
click at [296, 237] on input "text" at bounding box center [350, 238] width 133 height 14
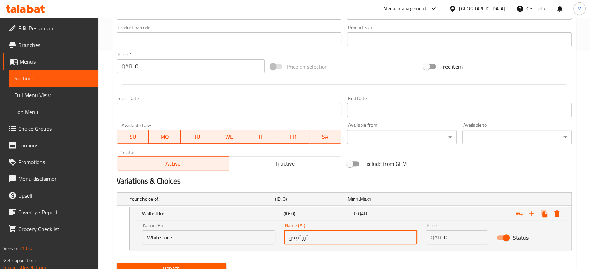
type input "أرز أبيض"
click at [462, 241] on input "0" at bounding box center [466, 238] width 44 height 14
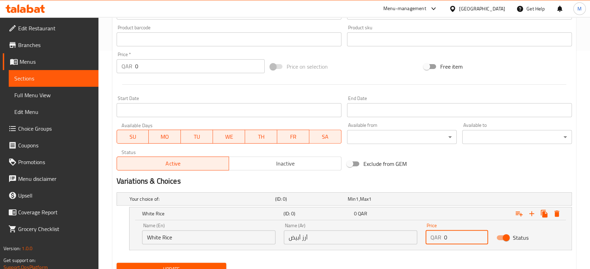
click at [462, 241] on input "0" at bounding box center [466, 238] width 44 height 14
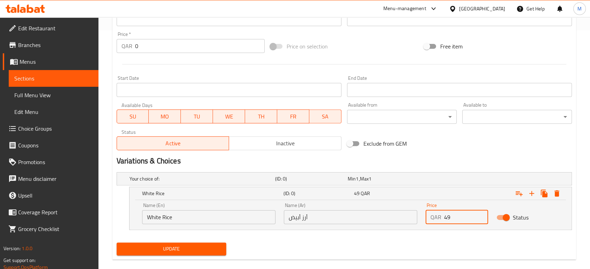
scroll to position [249, 0]
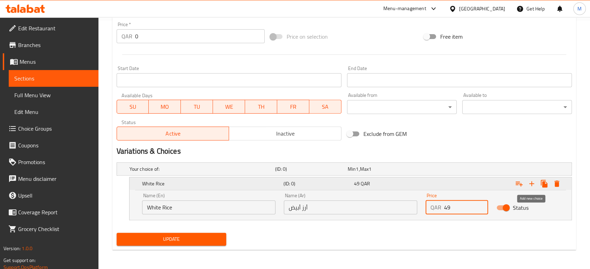
type input "49"
click at [530, 186] on icon "Expand" at bounding box center [531, 184] width 8 height 8
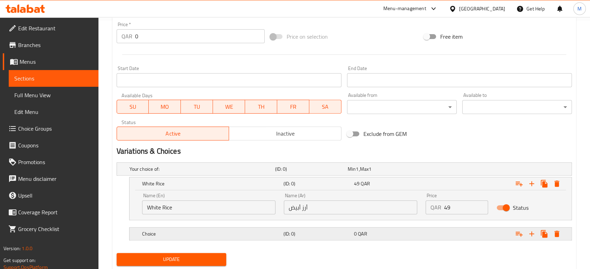
click at [229, 232] on h5 "Choice" at bounding box center [211, 234] width 139 height 7
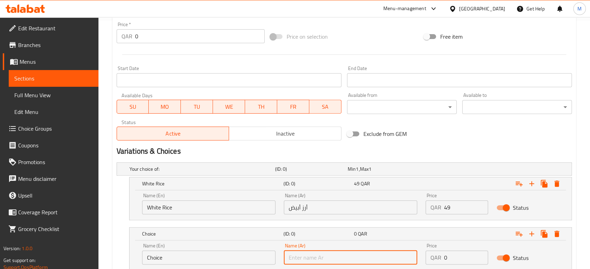
click at [358, 255] on input "text" at bounding box center [350, 258] width 133 height 14
type input "بطاطس مهروسة"
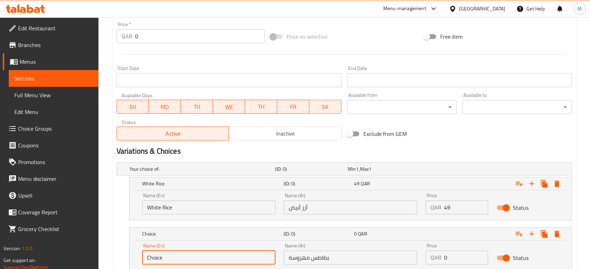
click at [228, 257] on input "Choice" at bounding box center [208, 258] width 133 height 14
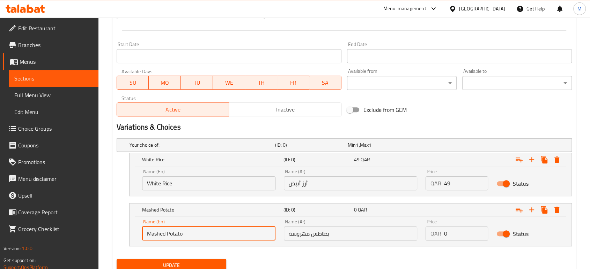
scroll to position [280, 0]
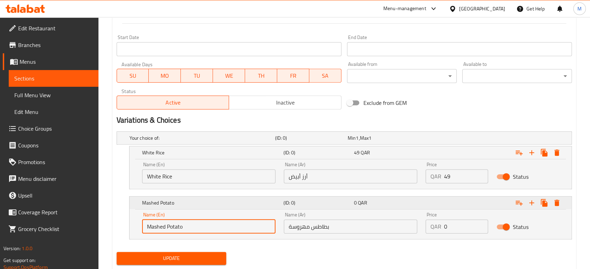
type input "Mashed Potato"
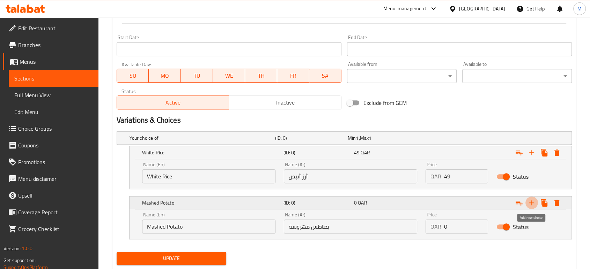
click at [532, 203] on icon "Expand" at bounding box center [531, 203] width 8 height 8
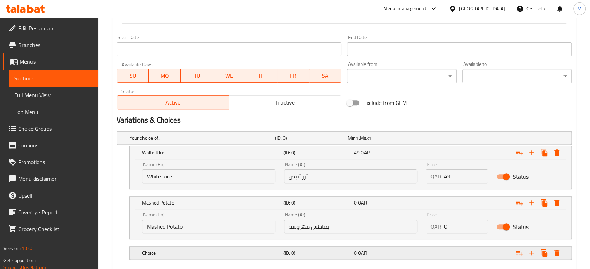
click at [334, 255] on h5 "(ID: 0)" at bounding box center [317, 253] width 68 height 7
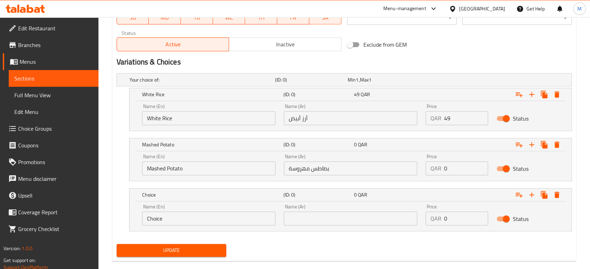
scroll to position [342, 0]
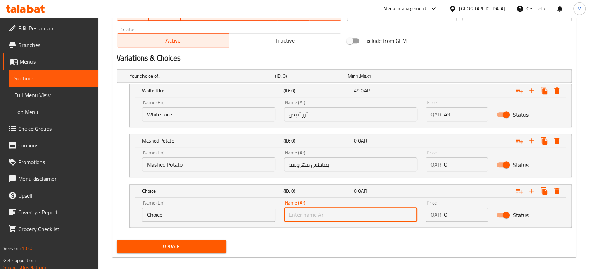
click at [312, 214] on input "text" at bounding box center [350, 215] width 133 height 14
type input "o"
type input "خضروات سوتيه"
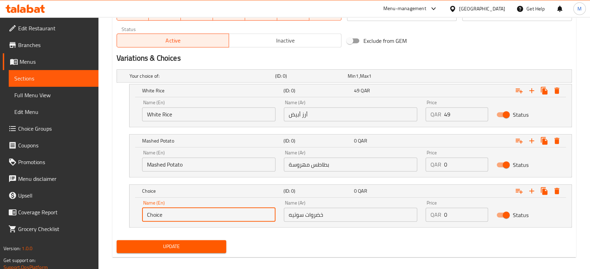
click at [237, 215] on input "Choice" at bounding box center [208, 215] width 133 height 14
type input "Sautee Vegetables"
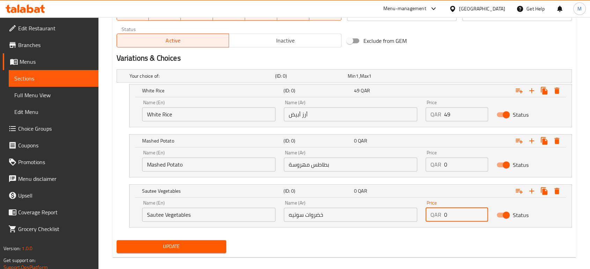
click at [463, 215] on input "0" at bounding box center [466, 215] width 44 height 14
type input "49"
click at [469, 169] on input "0" at bounding box center [466, 165] width 44 height 14
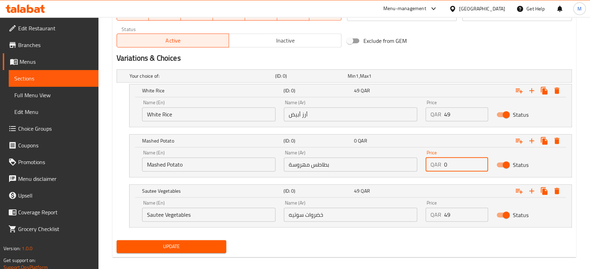
click at [469, 169] on input "0" at bounding box center [466, 165] width 44 height 14
type input "49"
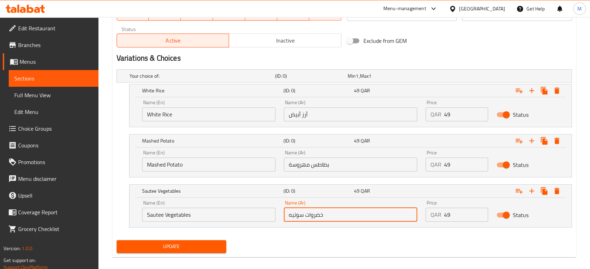
click at [315, 219] on input "خضروات سوتيه" at bounding box center [350, 215] width 133 height 14
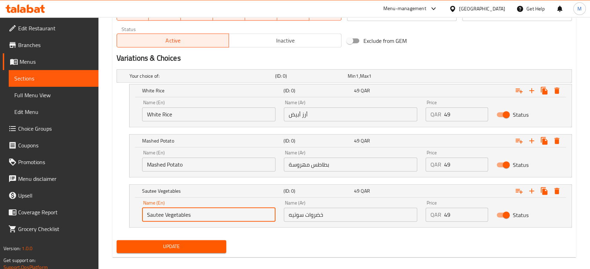
click at [160, 215] on input "Sautee Vegetables" at bounding box center [208, 215] width 133 height 14
type input "Sauteed Vegetables"
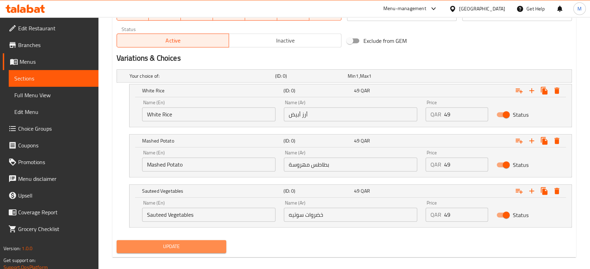
click at [179, 250] on span "Update" at bounding box center [171, 246] width 98 height 9
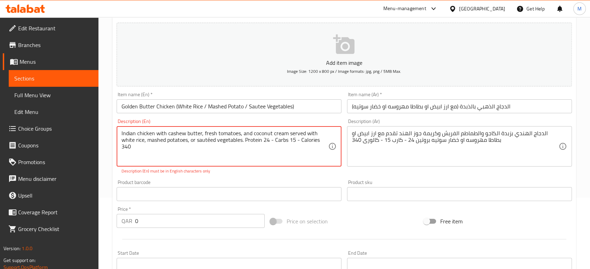
scroll to position [307, 0]
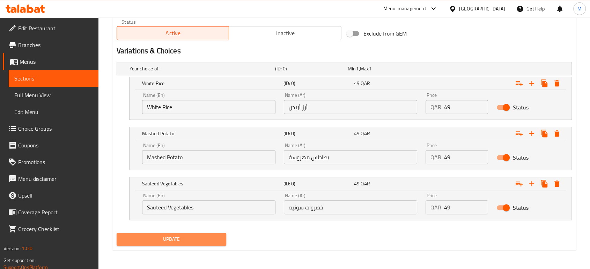
click at [202, 233] on button "Update" at bounding box center [172, 239] width 110 height 13
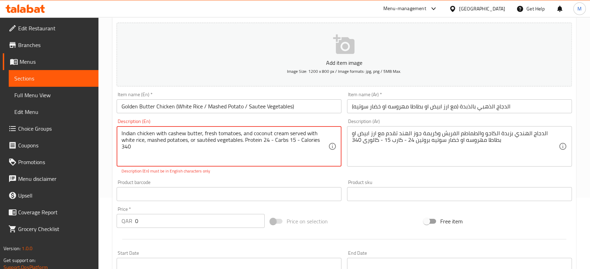
click at [263, 140] on textarea "Indian chicken with cashew butter, fresh tomatoes, and coconut cream served wit…" at bounding box center [224, 146] width 207 height 33
click at [271, 140] on textarea "Indian chicken with cashew butter, fresh tomatoes, and coconut cream served wit…" at bounding box center [224, 146] width 207 height 33
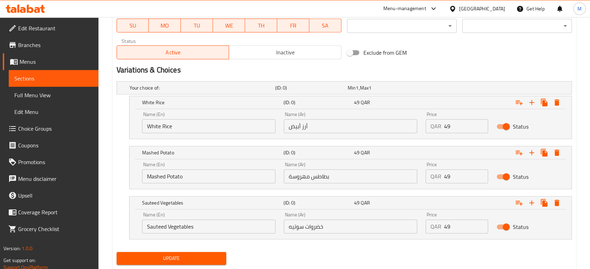
scroll to position [357, 0]
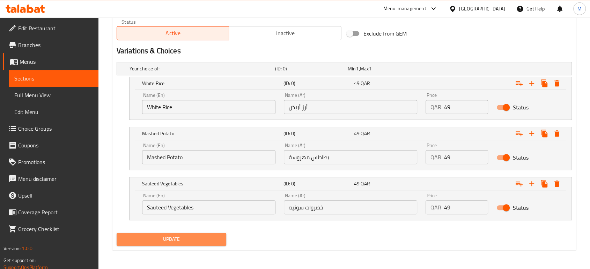
click at [189, 243] on span "Update" at bounding box center [171, 239] width 98 height 9
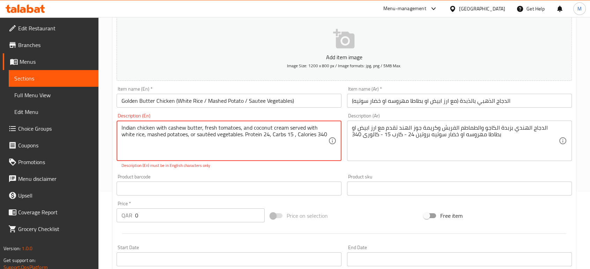
click at [287, 144] on textarea "Indian chicken with cashew butter, fresh tomatoes, and coconut cream served wit…" at bounding box center [224, 141] width 207 height 33
click at [209, 134] on textarea "Indian chicken with cashew butter, fresh tomatoes, and coconut cream served wit…" at bounding box center [224, 141] width 207 height 33
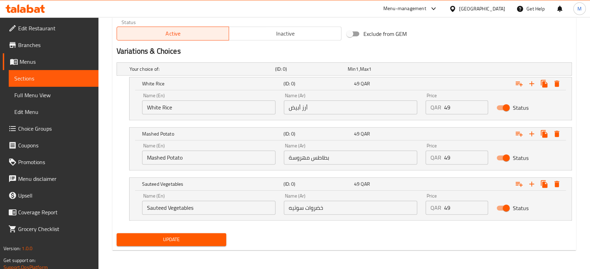
scroll to position [349, 0]
type textarea "Indian chicken with cashew butter, fresh tomatoes, and coconut cream served wit…"
click at [180, 235] on span "Update" at bounding box center [171, 239] width 98 height 9
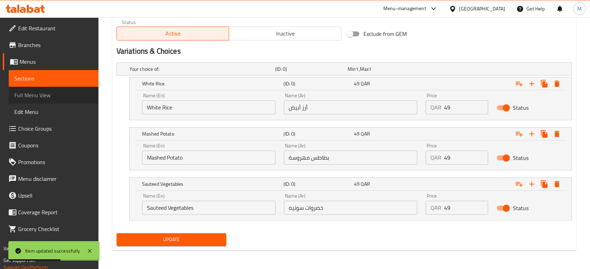
click at [29, 95] on span "Full Menu View" at bounding box center [53, 95] width 78 height 8
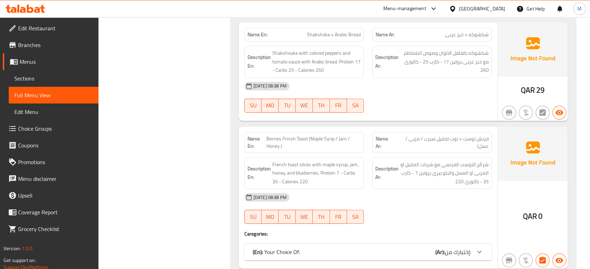
scroll to position [3052, 0]
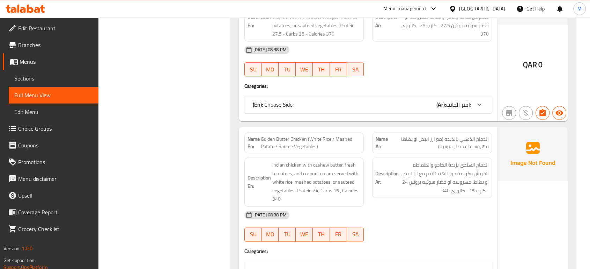
click at [418, 102] on div "(En): Choose Side: (Ar): اختر الجانب:" at bounding box center [362, 104] width 218 height 8
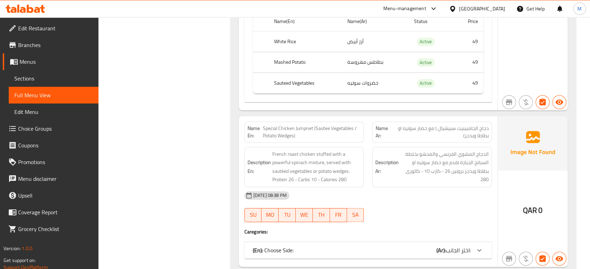
scroll to position [3430, 0]
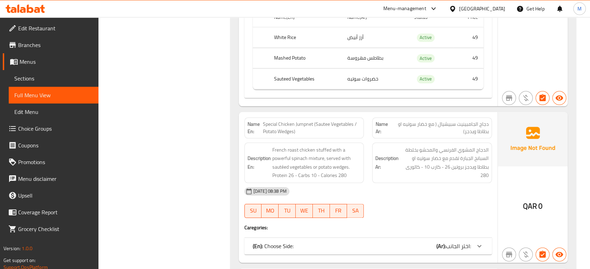
click at [413, 238] on div "(En): Choose Side: (Ar): اختر الجانب:" at bounding box center [367, 246] width 247 height 17
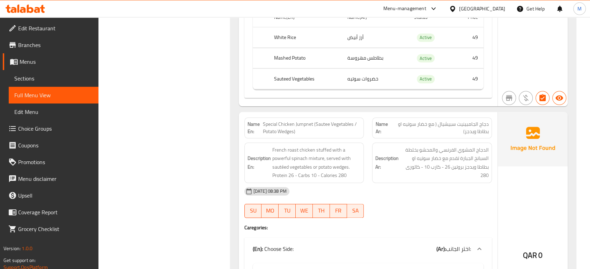
click at [417, 203] on div "07-09-2025 08:38 PM SU MO TU WE TH FR SA" at bounding box center [368, 202] width 256 height 39
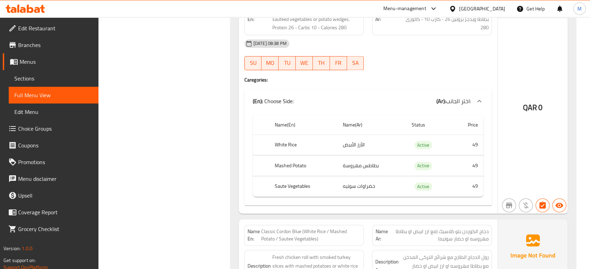
scroll to position [3585, 0]
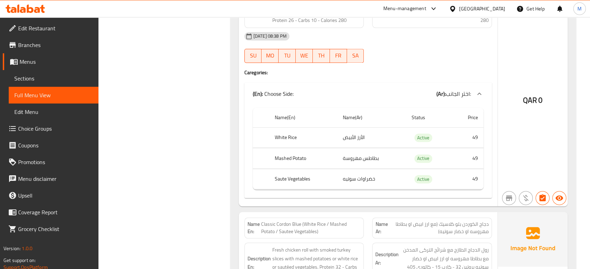
drag, startPoint x: 417, startPoint y: 203, endPoint x: 199, endPoint y: 147, distance: 224.7
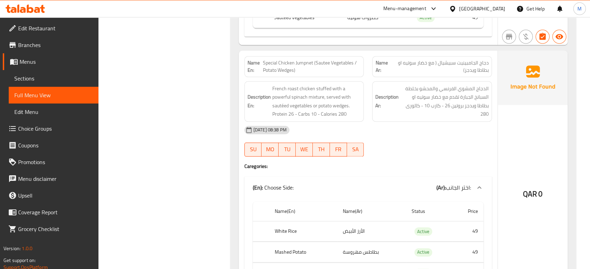
scroll to position [3492, 0]
click at [316, 59] on span "Special Chicken Jumpnet (Sautee Vegetables / Potato Wedges)" at bounding box center [312, 66] width 98 height 15
copy span "Special Chicken Jumpnet (Sautee Vegetables / Potato Wedges)"
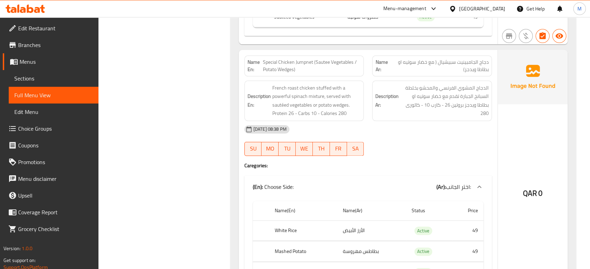
click at [426, 152] on div at bounding box center [432, 156] width 128 height 8
click at [60, 130] on span "Choice Groups" at bounding box center [55, 129] width 75 height 8
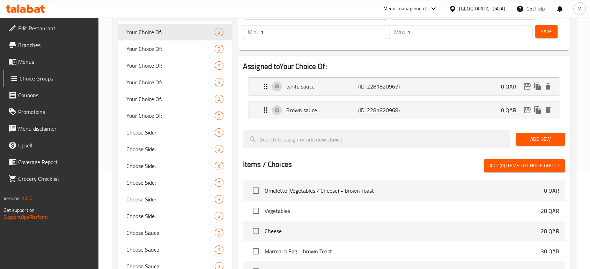
scroll to position [246, 0]
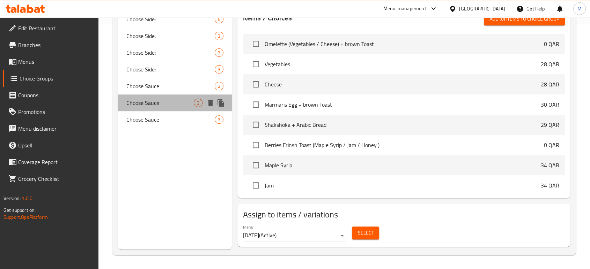
click at [160, 103] on span "Choose Sauce" at bounding box center [159, 103] width 67 height 8
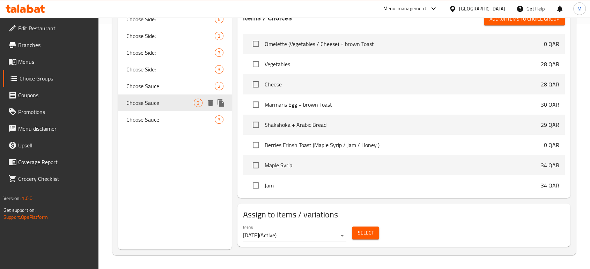
type input "Choose Sauce"
type input "اختر الصلصة"
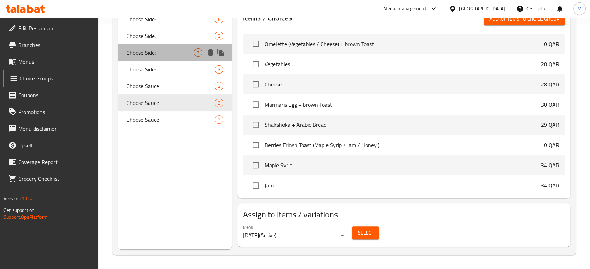
click at [140, 53] on span "Choose Side:" at bounding box center [159, 52] width 67 height 8
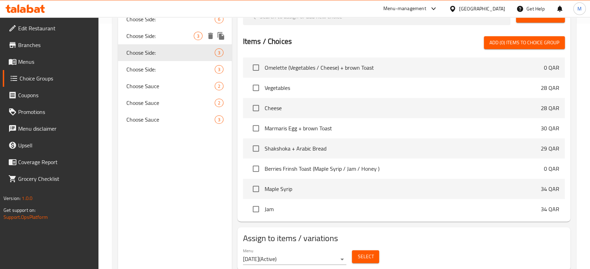
type input "Choose Side:"
type input "اختر الجانب:"
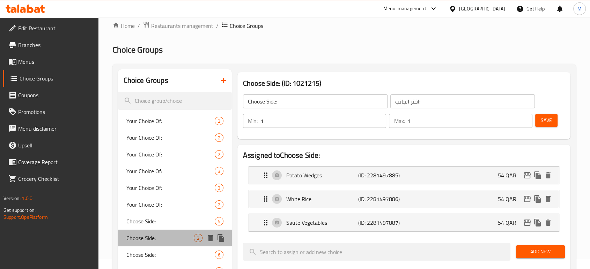
click at [141, 234] on span "Choose Side:" at bounding box center [159, 238] width 67 height 8
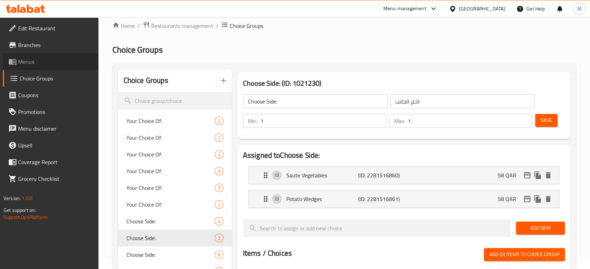
click at [32, 62] on span "Menus" at bounding box center [55, 62] width 75 height 8
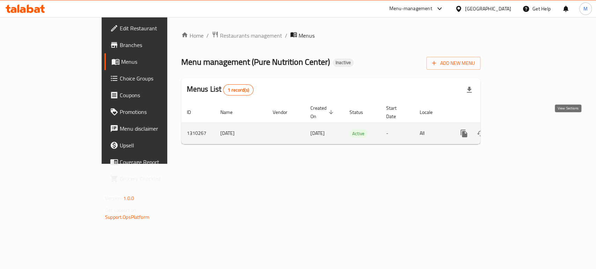
click at [517, 130] on icon "enhanced table" at bounding box center [514, 133] width 6 height 6
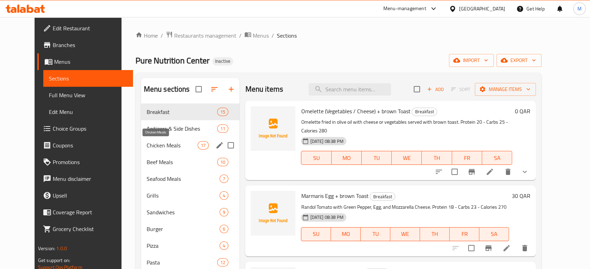
click at [160, 147] on span "Chicken Meals" at bounding box center [172, 145] width 51 height 8
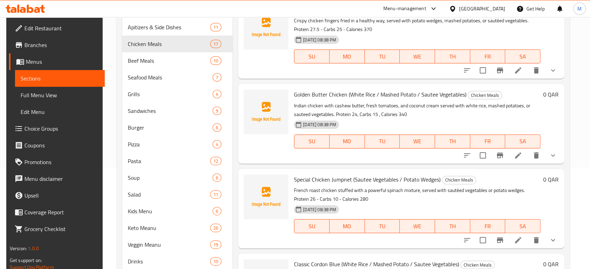
scroll to position [108, 0]
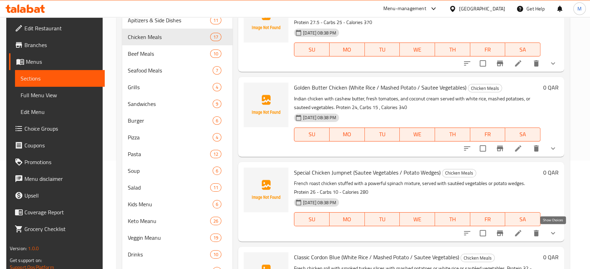
click at [552, 233] on icon "show more" at bounding box center [553, 233] width 4 height 2
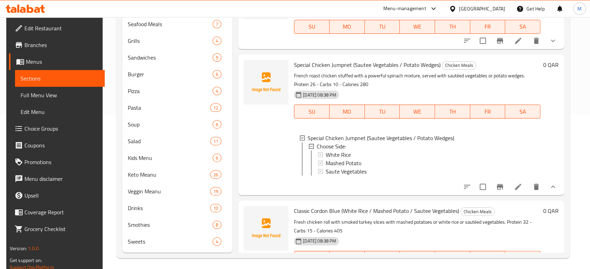
scroll to position [62, 0]
click at [516, 190] on icon at bounding box center [518, 187] width 6 height 6
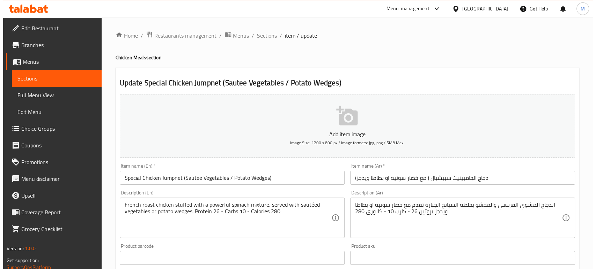
scroll to position [235, 0]
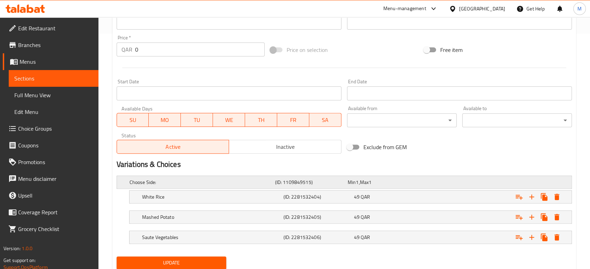
click at [344, 179] on h5 "(ID: 1109849515)" at bounding box center [310, 182] width 70 height 7
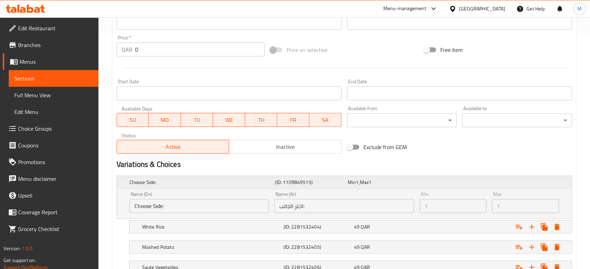
click at [344, 179] on h5 "(ID: 1109849515)" at bounding box center [310, 182] width 70 height 7
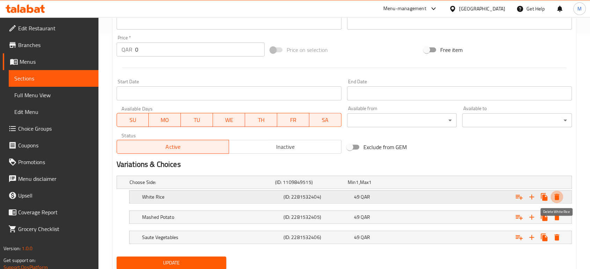
click at [557, 197] on icon "Expand" at bounding box center [556, 197] width 5 height 6
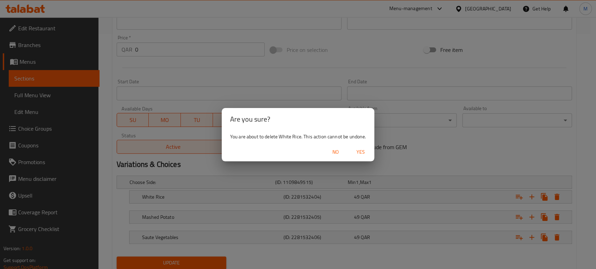
click at [366, 152] on span "Yes" at bounding box center [360, 152] width 17 height 9
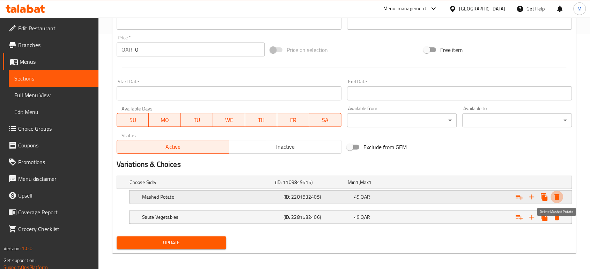
click at [554, 203] on button "Expand" at bounding box center [556, 197] width 13 height 13
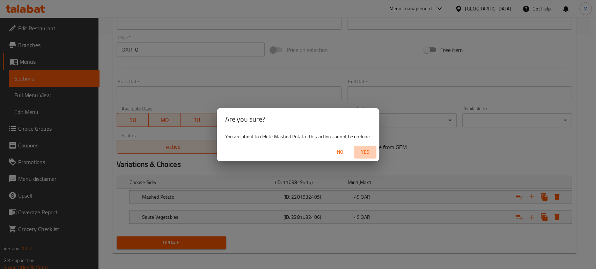
click at [364, 153] on span "Yes" at bounding box center [365, 152] width 17 height 9
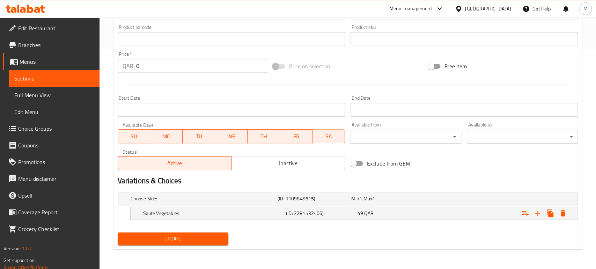
scroll to position [219, 0]
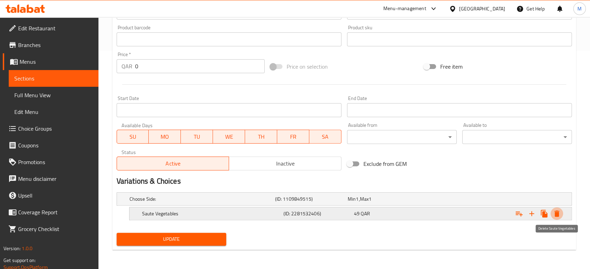
click at [555, 216] on icon "Expand" at bounding box center [556, 214] width 5 height 6
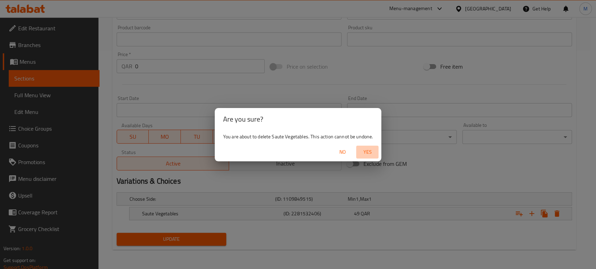
click at [368, 151] on span "Yes" at bounding box center [367, 152] width 17 height 9
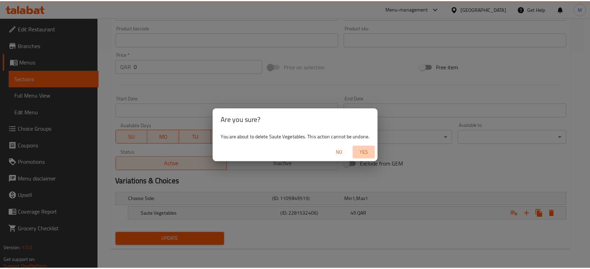
scroll to position [217, 0]
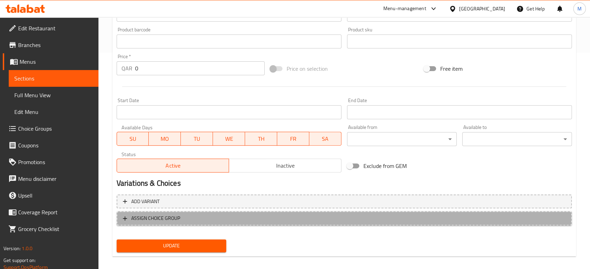
click at [187, 219] on span "ASSIGN CHOICE GROUP" at bounding box center [344, 218] width 442 height 9
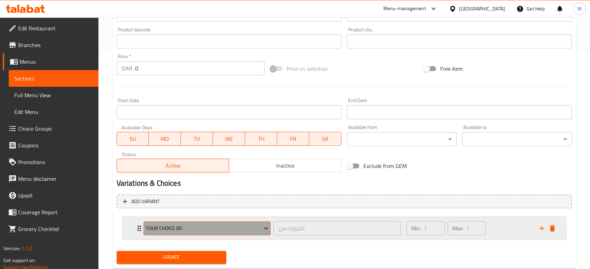
click at [227, 233] on span "Your Choice Of:" at bounding box center [207, 228] width 122 height 9
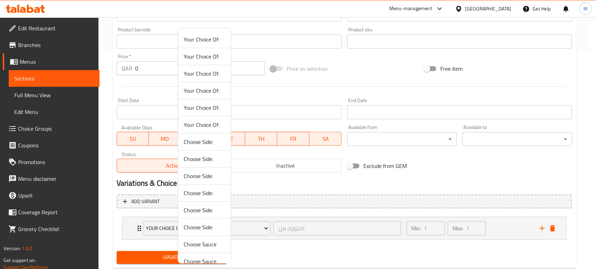
click at [28, 127] on div at bounding box center [298, 134] width 596 height 269
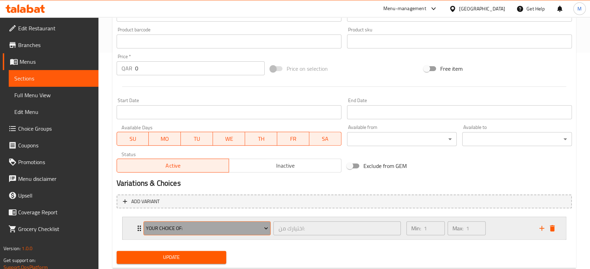
click at [186, 223] on button "Your Choice Of:" at bounding box center [206, 229] width 127 height 14
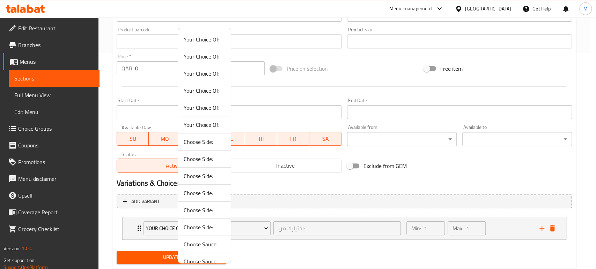
click at [201, 163] on span "Choose Side:" at bounding box center [205, 159] width 42 height 8
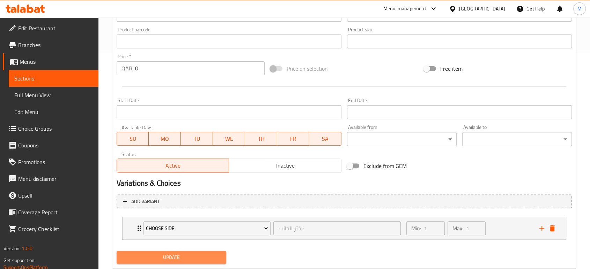
click at [185, 257] on span "Update" at bounding box center [171, 257] width 98 height 9
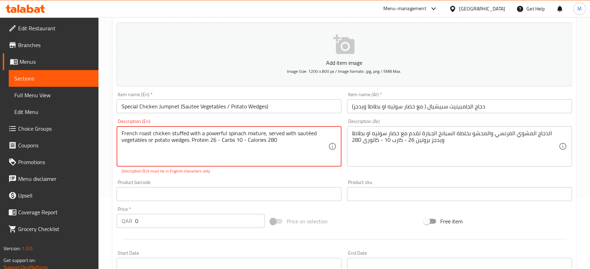
click at [307, 134] on textarea "French roast chicken stuffed with a powerful spinach mixture, served with sauté…" at bounding box center [224, 146] width 207 height 33
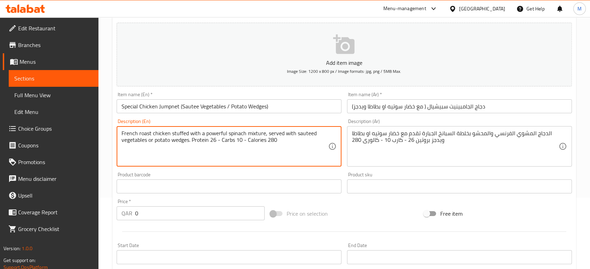
scroll to position [235, 0]
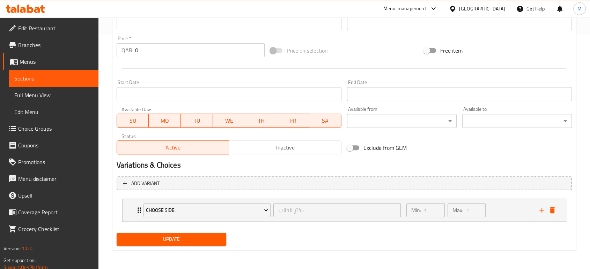
type textarea "French roast chicken stuffed with a powerful spinach mixture, served with saute…"
click at [190, 232] on div "Update" at bounding box center [171, 239] width 115 height 18
click at [187, 239] on span "Update" at bounding box center [171, 239] width 98 height 9
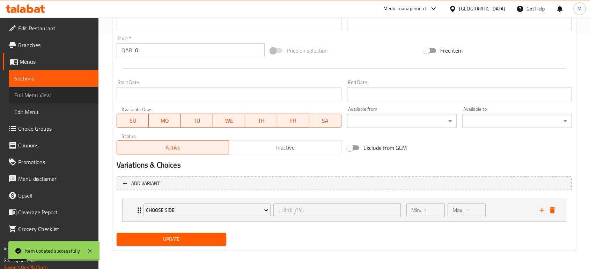
click at [50, 96] on span "Full Menu View" at bounding box center [53, 95] width 78 height 8
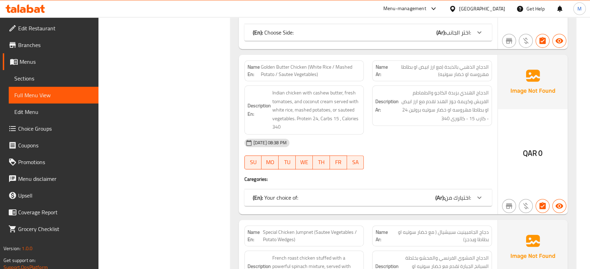
scroll to position [3124, 0]
click at [425, 194] on div "(En): Your choice of: (Ar): اختيارك من:" at bounding box center [362, 198] width 218 height 8
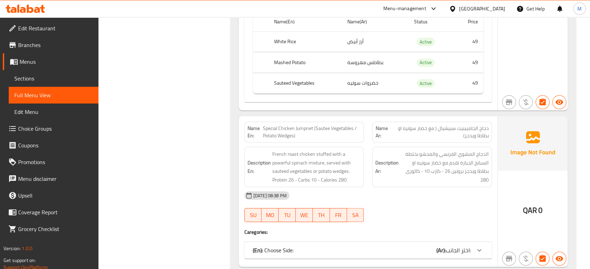
scroll to position [3378, 0]
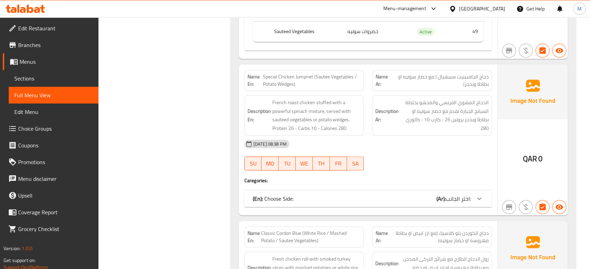
click at [419, 200] on div "(En): Choose Side: (Ar): اختر الجانب:" at bounding box center [367, 198] width 247 height 17
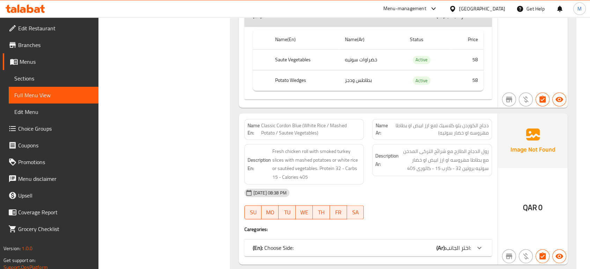
scroll to position [3580, 0]
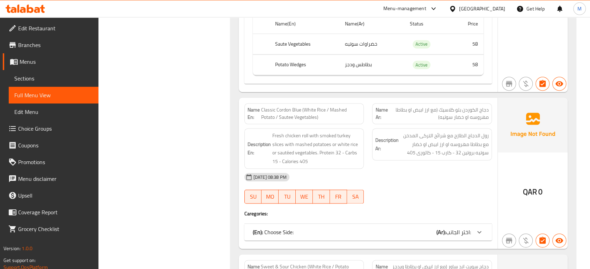
click at [421, 228] on div "(En): Choose Side: (Ar): اختر الجانب:" at bounding box center [362, 232] width 218 height 8
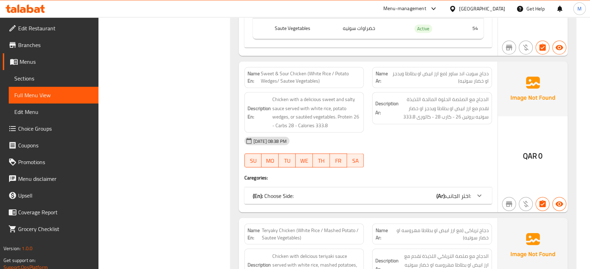
scroll to position [3906, 0]
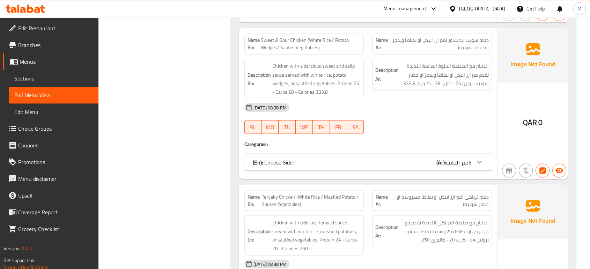
click at [425, 158] on div "(En): Choose Side: (Ar): اختر الجانب:" at bounding box center [362, 162] width 218 height 8
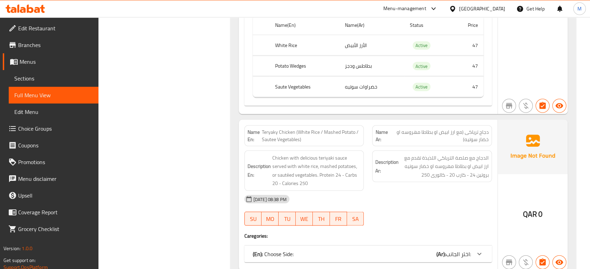
scroll to position [4107, 0]
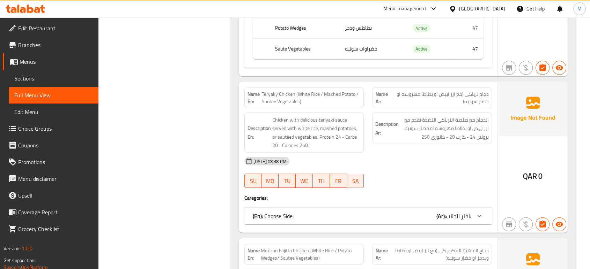
click at [431, 213] on div "(En): Choose Side: (Ar): اختر الجانب:" at bounding box center [362, 216] width 218 height 8
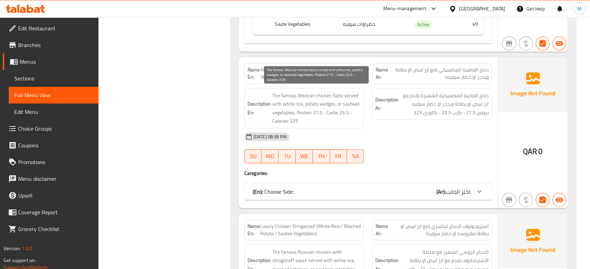
scroll to position [4402, 0]
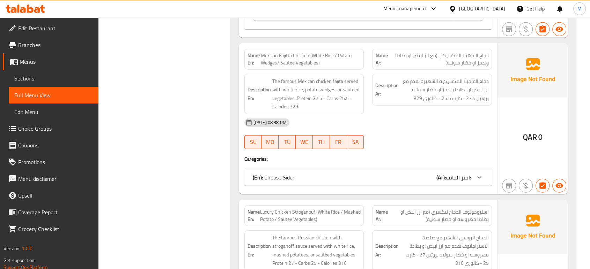
click at [417, 176] on div "(En): Choose Side: (Ar): اختر الجانب:" at bounding box center [362, 177] width 218 height 8
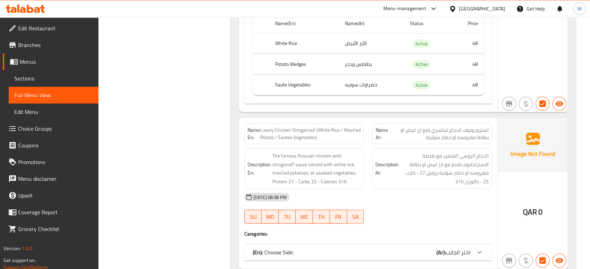
scroll to position [4603, 0]
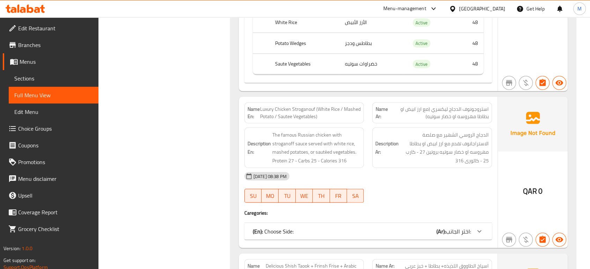
click at [412, 227] on div "(En): Choose Side: (Ar): اختر الجانب:" at bounding box center [362, 231] width 218 height 8
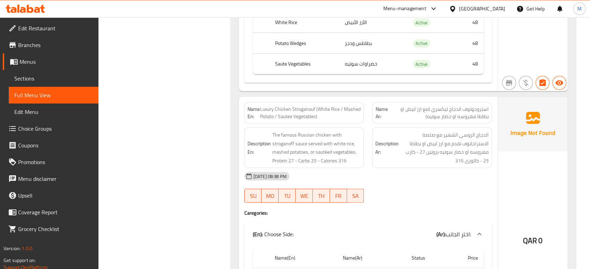
click at [430, 187] on div "07-09-2025 08:38 PM SU MO TU WE TH FR SA" at bounding box center [368, 187] width 256 height 39
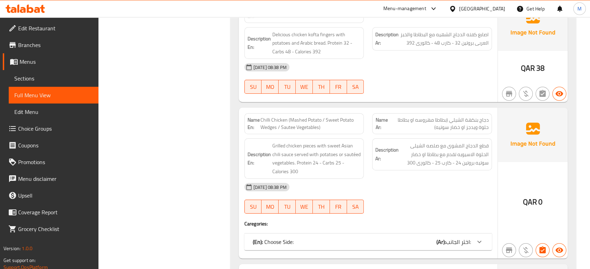
scroll to position [5286, 0]
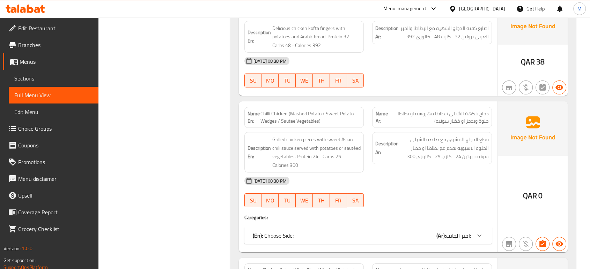
click at [412, 238] on div "(En): Choose Side: (Ar): اختر الجانب:" at bounding box center [367, 235] width 247 height 17
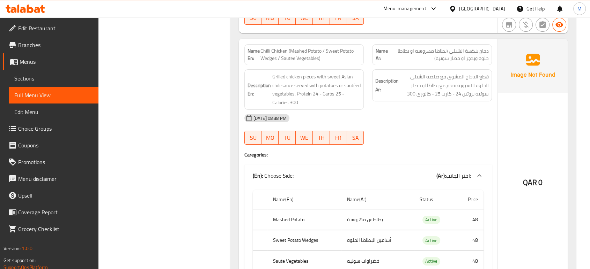
scroll to position [5347, 0]
click at [290, 239] on th "Sweet Potato Wedges" at bounding box center [304, 241] width 74 height 21
copy th "Sweet Potato Wedges"
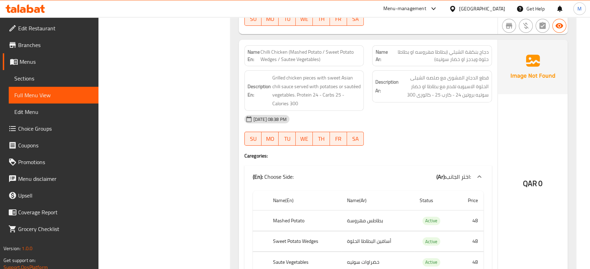
click at [319, 56] on span "Chilli Chicken (Mashed Potato / Sweet Potato Wedges / Sautee Vegetables)" at bounding box center [310, 55] width 100 height 15
copy span "Chilli Chicken (Mashed Potato / Sweet Potato Wedges / Sautee Vegetables)"
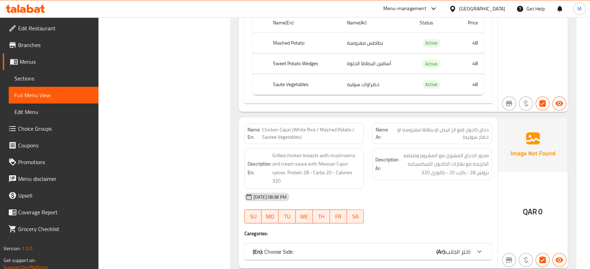
scroll to position [5549, 0]
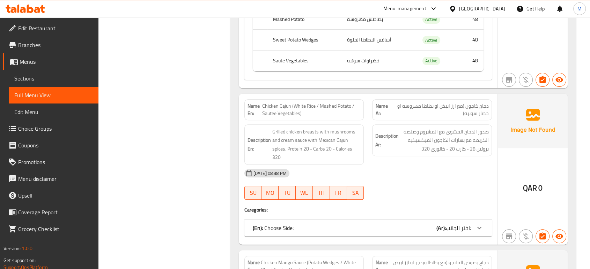
click at [413, 225] on div "(En): Choose Side: (Ar): اختر الجانب:" at bounding box center [362, 228] width 218 height 8
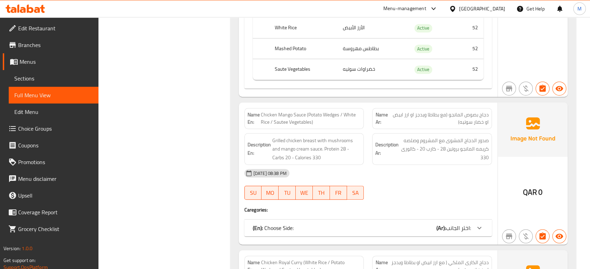
scroll to position [5813, 0]
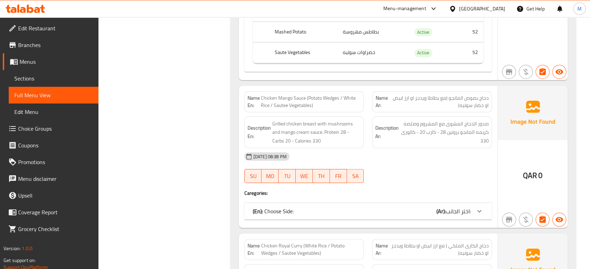
click at [393, 213] on div "(En): Choose Side: (Ar): اختر الجانب:" at bounding box center [362, 211] width 218 height 8
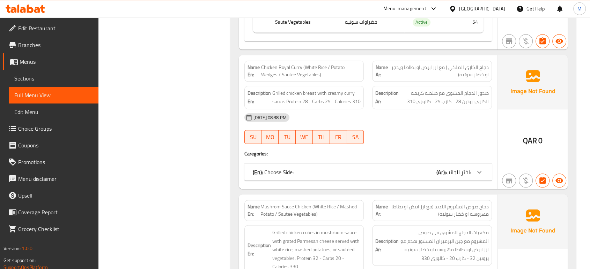
scroll to position [6092, 0]
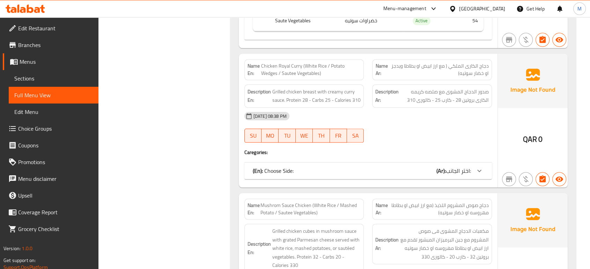
click at [307, 168] on div "(En): Choose Side: (Ar): اختر الجانب:" at bounding box center [362, 171] width 218 height 8
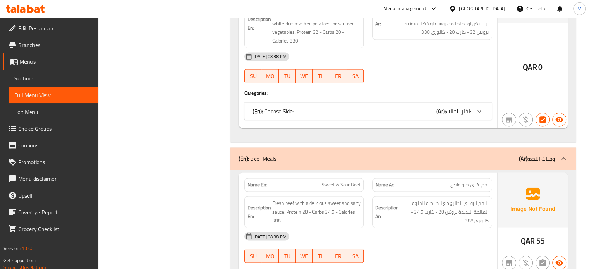
scroll to position [6417, 0]
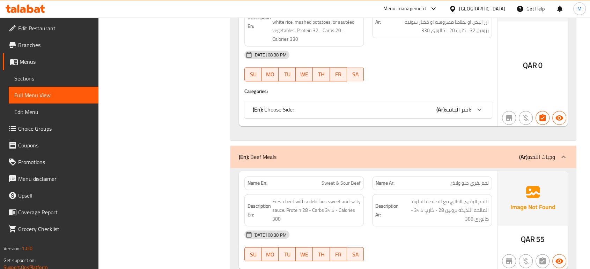
click at [441, 105] on b "(Ar):" at bounding box center [440, 109] width 9 height 10
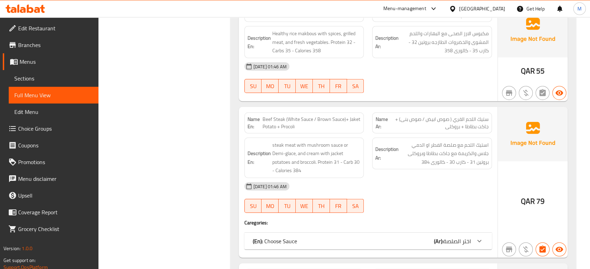
scroll to position [7115, 0]
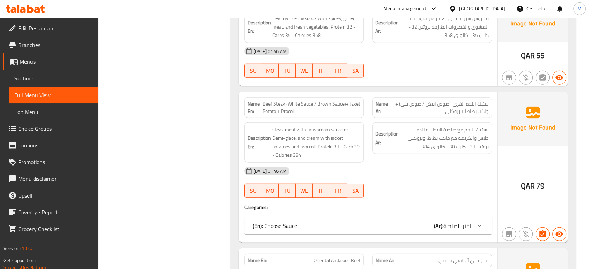
click at [354, 224] on div "(En): Choose Sauce (Ar): اختر الصلصة" at bounding box center [362, 226] width 218 height 8
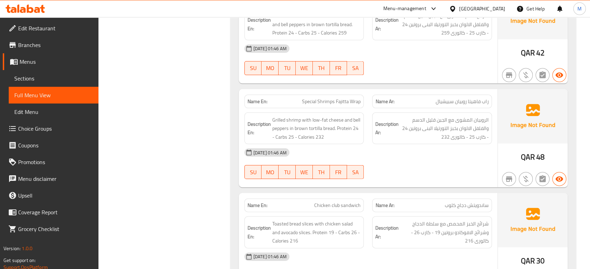
scroll to position [9456, 0]
click at [400, 59] on div "08-09-2025 01:46 AM SU MO TU WE TH FR SA" at bounding box center [368, 59] width 256 height 39
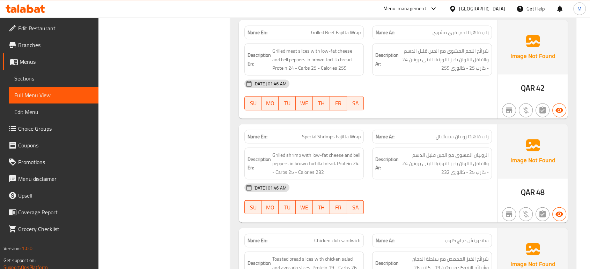
scroll to position [9430, 0]
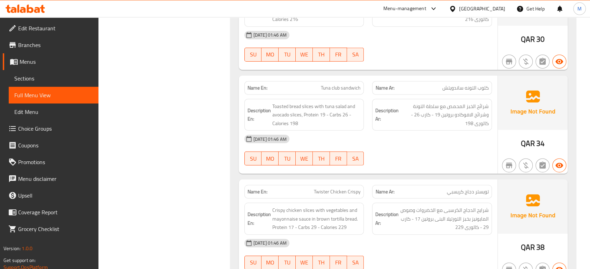
scroll to position [9693, 0]
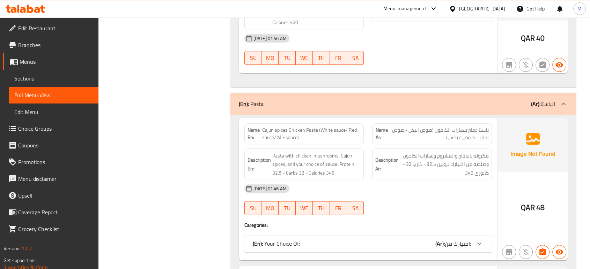
scroll to position [11213, 0]
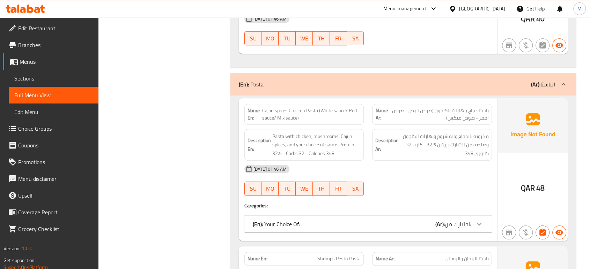
click at [412, 218] on div "Name En: Cajun spices Chicken Pasta (White sauce/ Red sauce/ Mix sauce) Name Ar…" at bounding box center [368, 169] width 259 height 143
click at [409, 216] on div "(En): Your Choice Of: (Ar): اختيارك من:" at bounding box center [367, 224] width 247 height 17
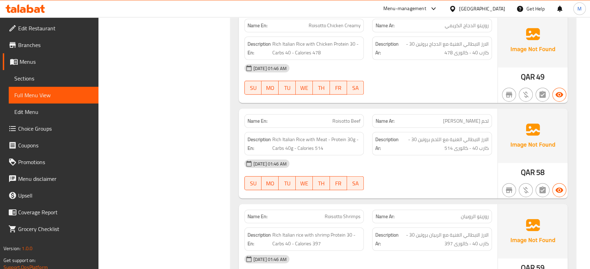
scroll to position [12360, 0]
click at [24, 92] on span "Full Menu View" at bounding box center [53, 95] width 78 height 8
click at [22, 80] on span "Sections" at bounding box center [53, 78] width 78 height 8
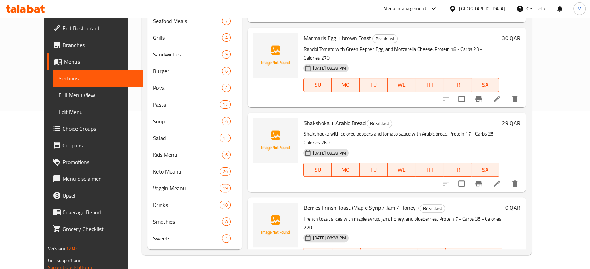
scroll to position [98, 0]
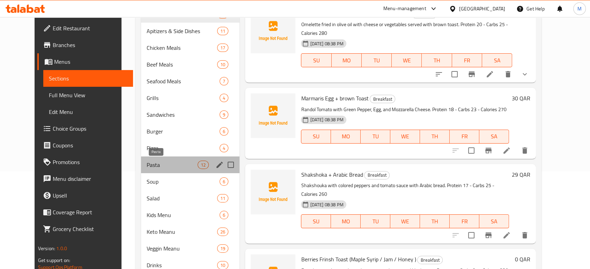
click at [147, 166] on span "Pasta" at bounding box center [172, 165] width 51 height 8
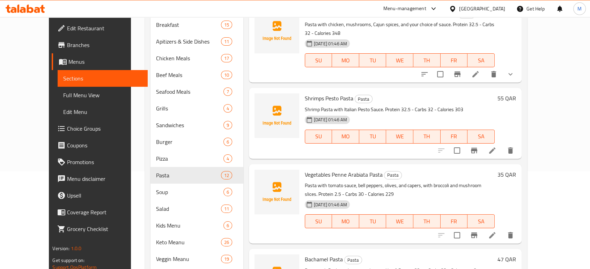
scroll to position [334, 0]
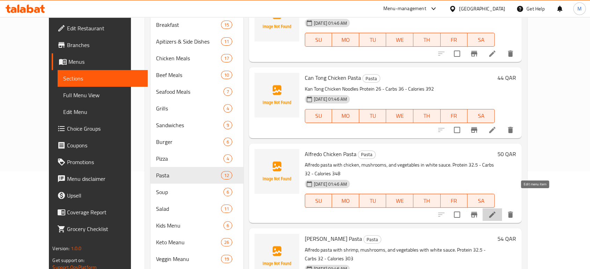
click at [495, 212] on icon at bounding box center [492, 215] width 6 height 6
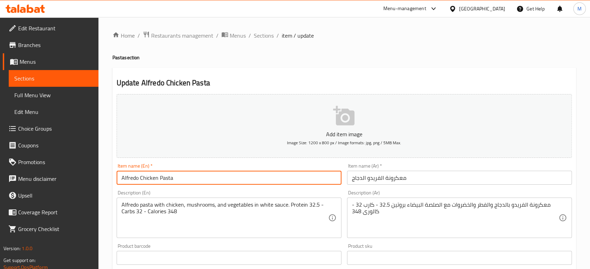
click at [221, 183] on input "Alfredo Chicken Pasta" at bounding box center [229, 178] width 225 height 14
paste input "Special"
type input "Special Alfredo Chicken Pasta"
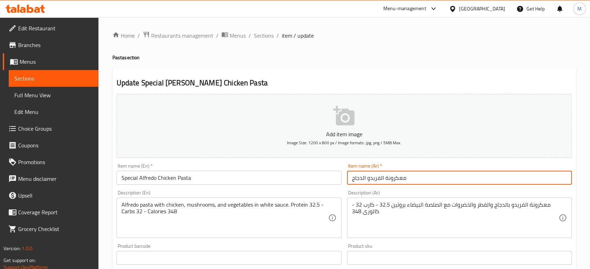
click at [439, 178] on input "معكرونة الفريدو الدجاج" at bounding box center [459, 178] width 225 height 14
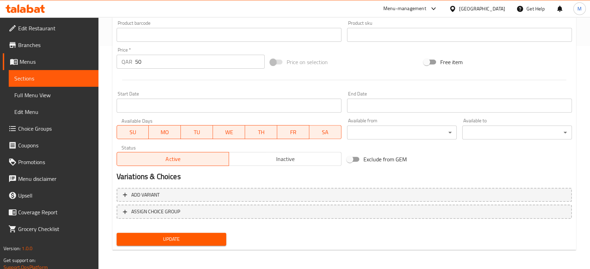
type input "معكرونة الفريدو الدجاج المميز"
click at [216, 239] on span "Update" at bounding box center [171, 239] width 98 height 9
click at [32, 95] on span "Full Menu View" at bounding box center [53, 95] width 78 height 8
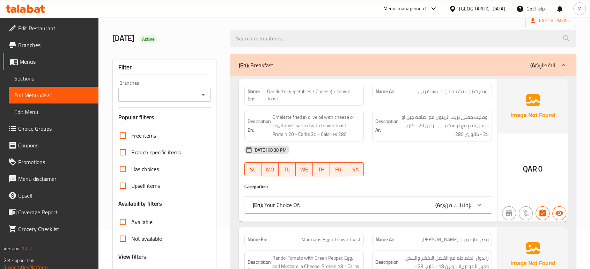
scroll to position [35, 0]
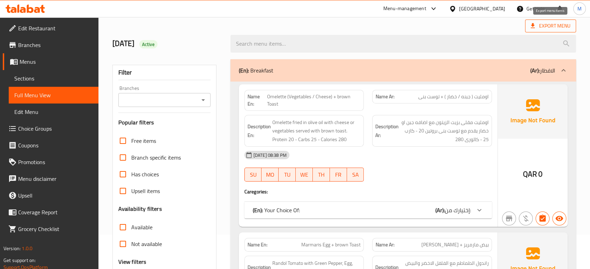
click at [541, 25] on span "Export Menu" at bounding box center [550, 26] width 40 height 9
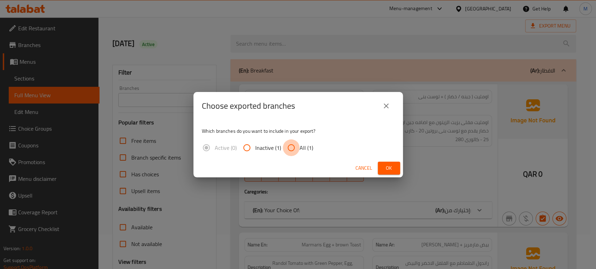
click at [290, 149] on input "All (1)" at bounding box center [291, 148] width 17 height 17
radio input "true"
click at [392, 166] on span "Ok" at bounding box center [388, 168] width 11 height 9
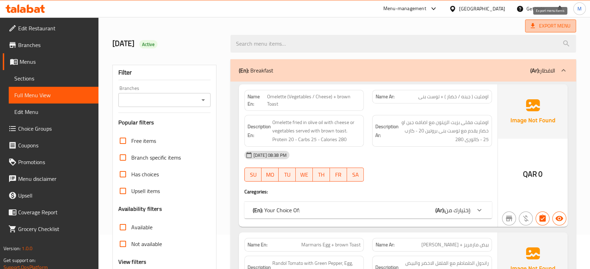
click at [538, 24] on span "Export Menu" at bounding box center [550, 26] width 40 height 9
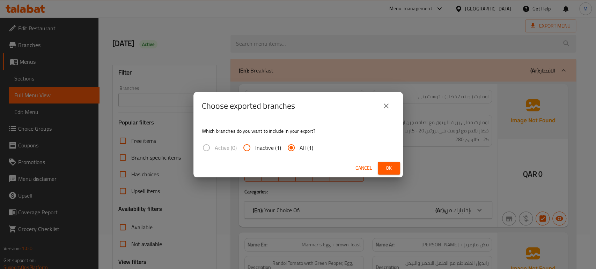
click at [388, 170] on span "Ok" at bounding box center [388, 168] width 11 height 9
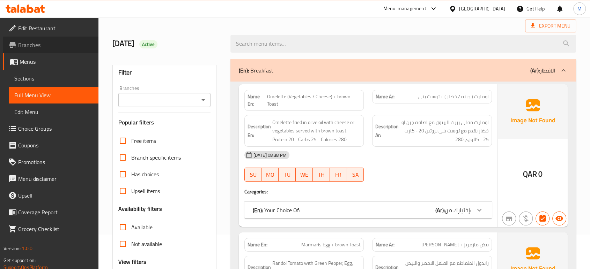
click at [36, 47] on span "Branches" at bounding box center [55, 45] width 75 height 8
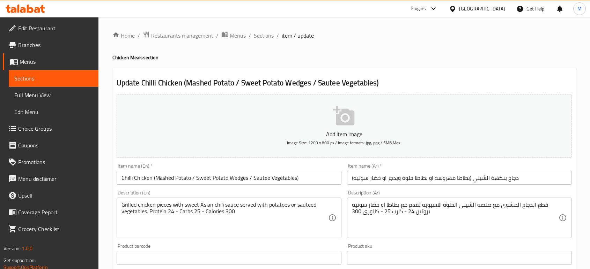
scroll to position [349, 0]
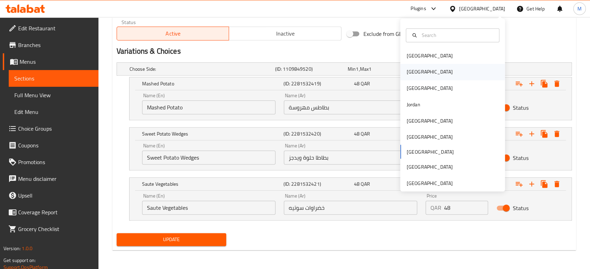
click at [413, 73] on div "[GEOGRAPHIC_DATA]" at bounding box center [429, 72] width 57 height 16
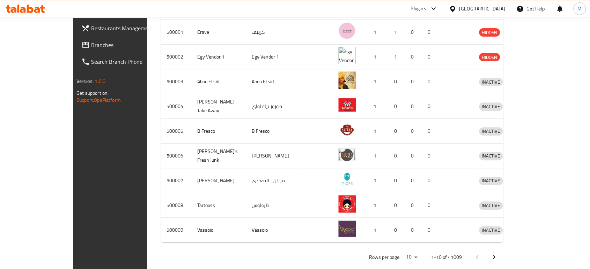
scroll to position [12, 0]
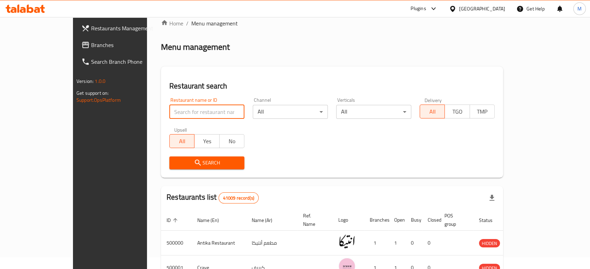
click at [169, 112] on input "search" at bounding box center [206, 112] width 75 height 14
paste input "687412"
type input "687412"
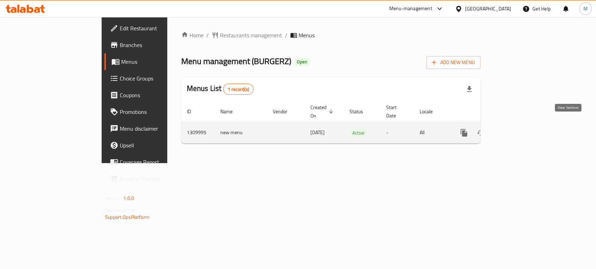
click at [517, 130] on icon "enhanced table" at bounding box center [514, 133] width 6 height 6
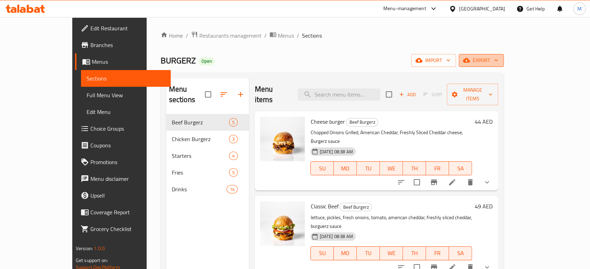
click at [498, 59] on span "export" at bounding box center [481, 60] width 34 height 9
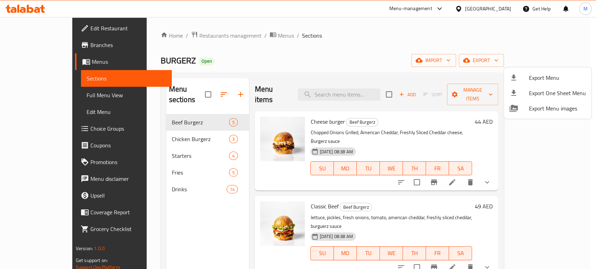
click at [587, 35] on div at bounding box center [298, 134] width 596 height 269
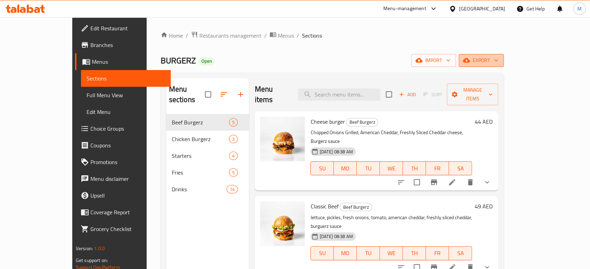
click at [498, 60] on span "export" at bounding box center [481, 60] width 34 height 9
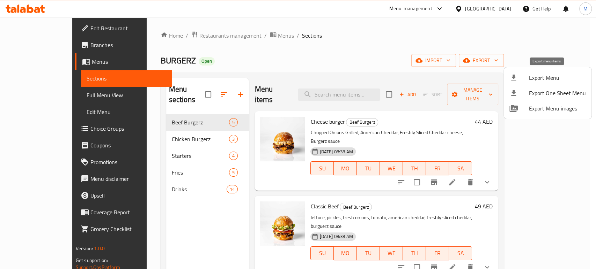
click at [527, 83] on li "Export Menu" at bounding box center [547, 77] width 88 height 15
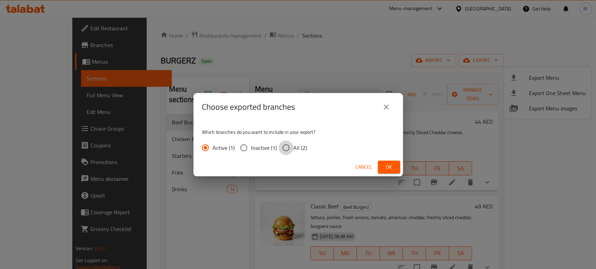
click at [288, 146] on input "All (2)" at bounding box center [285, 148] width 15 height 15
radio input "true"
click at [392, 166] on span "Ok" at bounding box center [388, 167] width 11 height 9
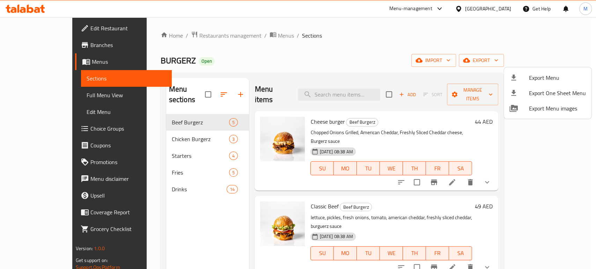
click at [494, 9] on div at bounding box center [298, 134] width 596 height 269
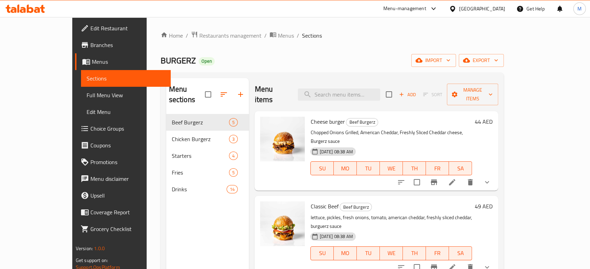
click at [494, 9] on div "[GEOGRAPHIC_DATA]" at bounding box center [482, 9] width 46 height 8
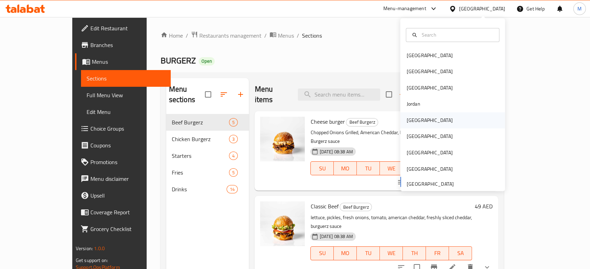
click at [411, 118] on div "[GEOGRAPHIC_DATA]" at bounding box center [429, 121] width 46 height 8
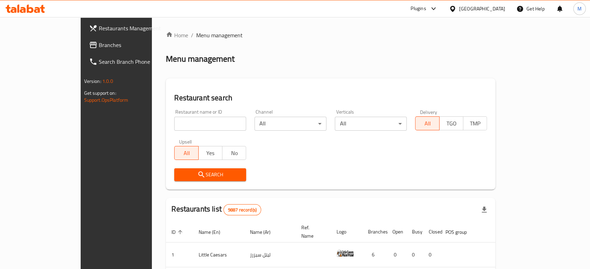
paste input "705415"
click at [194, 129] on input "705415" at bounding box center [210, 124] width 72 height 14
type input "705415"
click at [197, 175] on icon "submit" at bounding box center [201, 175] width 8 height 8
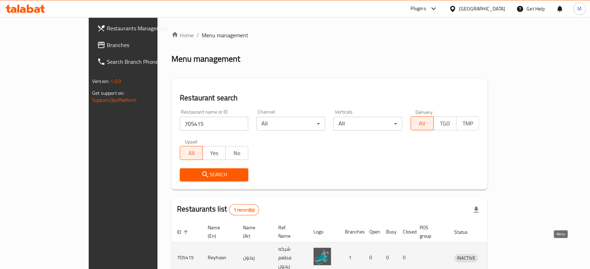
click at [500, 254] on icon "enhanced table" at bounding box center [496, 258] width 8 height 8
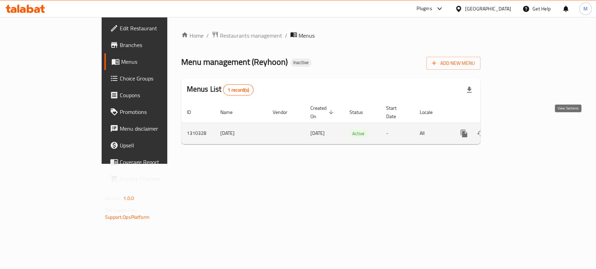
click at [518, 129] on icon "enhanced table" at bounding box center [514, 133] width 8 height 8
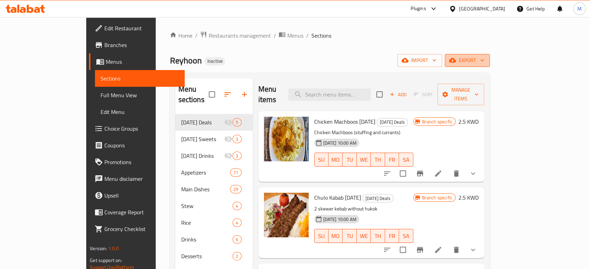
click at [484, 60] on span "export" at bounding box center [467, 60] width 34 height 9
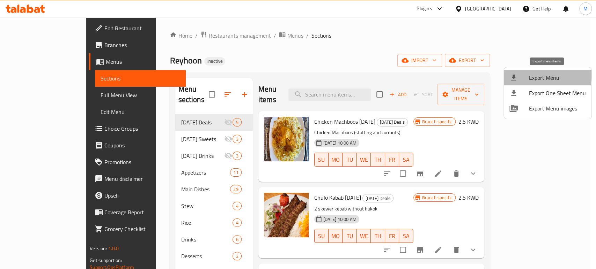
click at [532, 75] on span "Export Menu" at bounding box center [557, 78] width 57 height 8
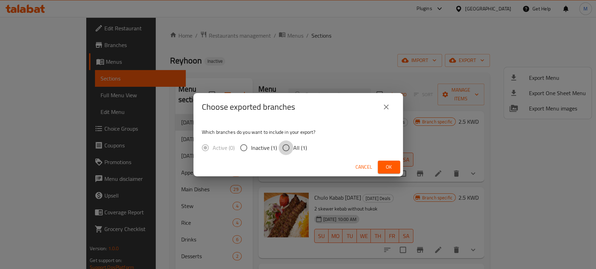
click at [287, 148] on input "All (1)" at bounding box center [285, 148] width 15 height 15
radio input "true"
click at [385, 165] on span "Ok" at bounding box center [388, 167] width 11 height 9
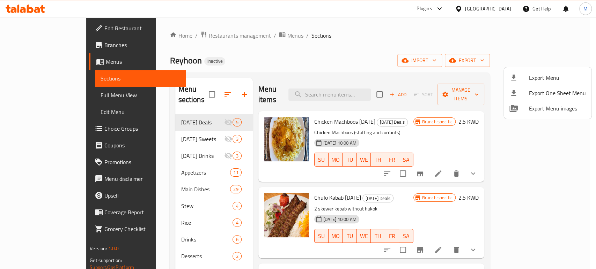
click at [30, 47] on div at bounding box center [298, 134] width 596 height 269
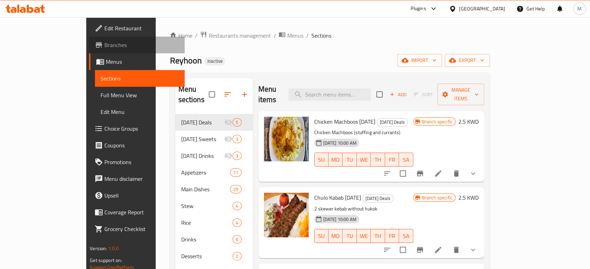
click at [104, 47] on span "Branches" at bounding box center [141, 45] width 75 height 8
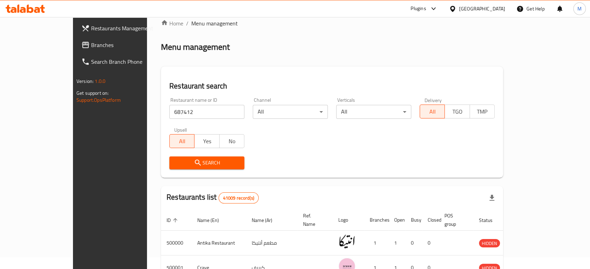
click at [494, 9] on div "[GEOGRAPHIC_DATA]" at bounding box center [482, 9] width 46 height 8
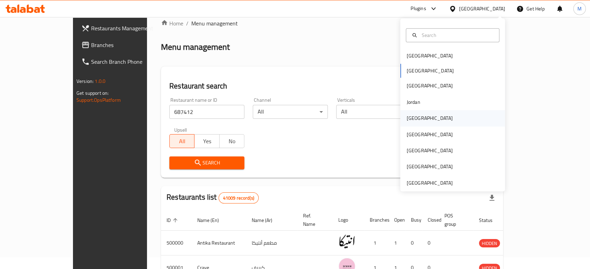
click at [408, 115] on div "[GEOGRAPHIC_DATA]" at bounding box center [429, 118] width 46 height 8
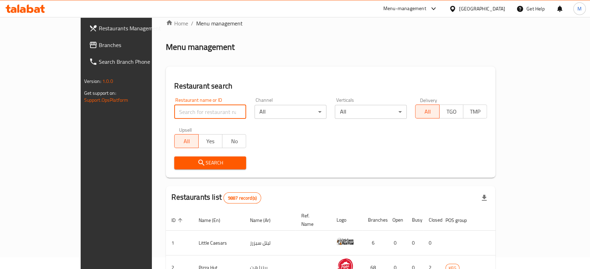
paste input "22526"
click at [197, 117] on input "search" at bounding box center [210, 112] width 72 height 14
type input "22526"
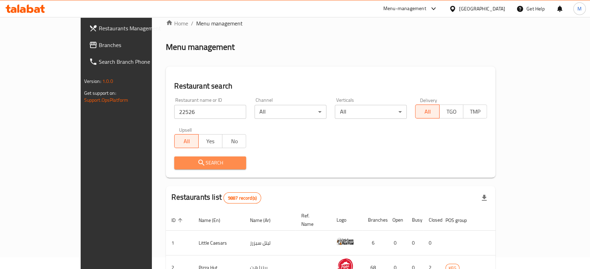
click at [180, 159] on span "Search" at bounding box center [210, 163] width 61 height 9
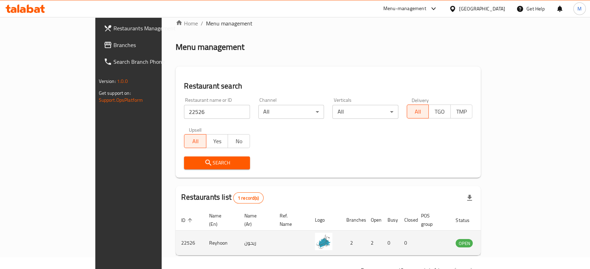
click at [510, 231] on td "enhanced table" at bounding box center [498, 243] width 24 height 25
click at [500, 241] on icon "enhanced table" at bounding box center [496, 244] width 8 height 6
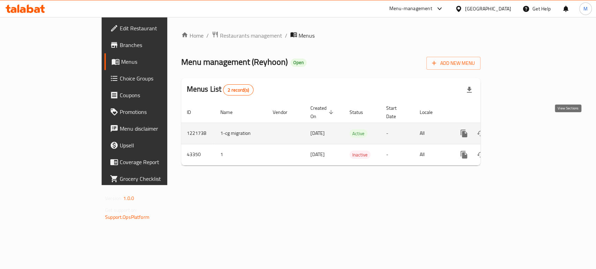
click at [518, 129] on icon "enhanced table" at bounding box center [514, 133] width 8 height 8
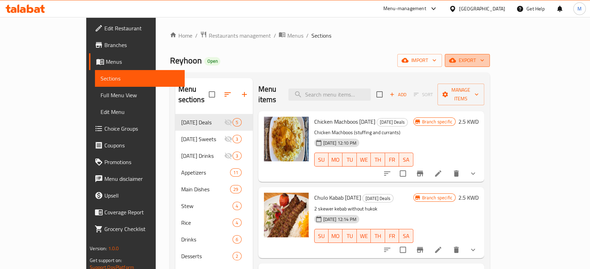
click at [484, 58] on span "export" at bounding box center [467, 60] width 34 height 9
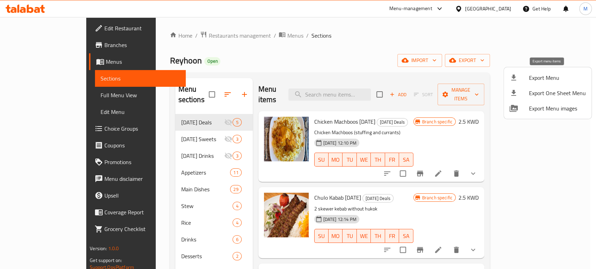
click at [531, 76] on span "Export Menu" at bounding box center [557, 78] width 57 height 8
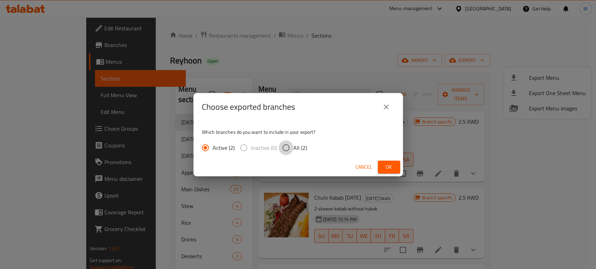
click at [292, 150] on input "All (2)" at bounding box center [285, 148] width 15 height 15
radio input "true"
click at [380, 164] on button "Ok" at bounding box center [388, 167] width 22 height 13
